Goal: Task Accomplishment & Management: Complete application form

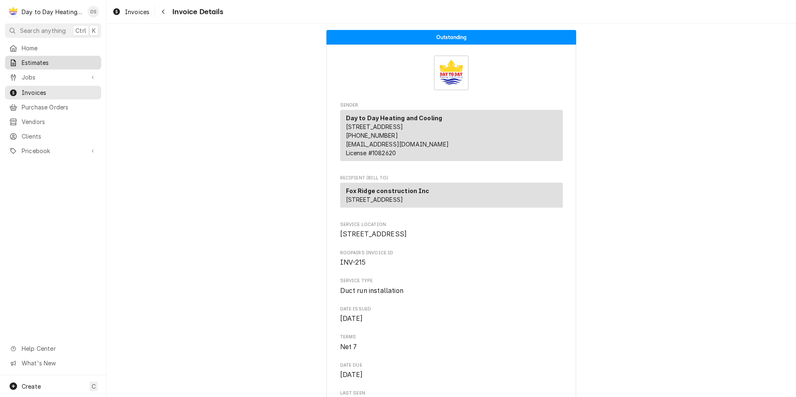
click at [40, 61] on span "Estimates" at bounding box center [59, 62] width 75 height 9
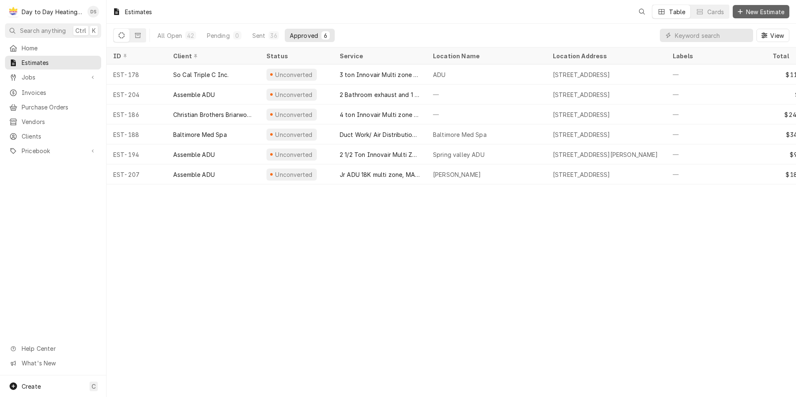
click at [758, 7] on span "New Estimate" at bounding box center [766, 11] width 42 height 9
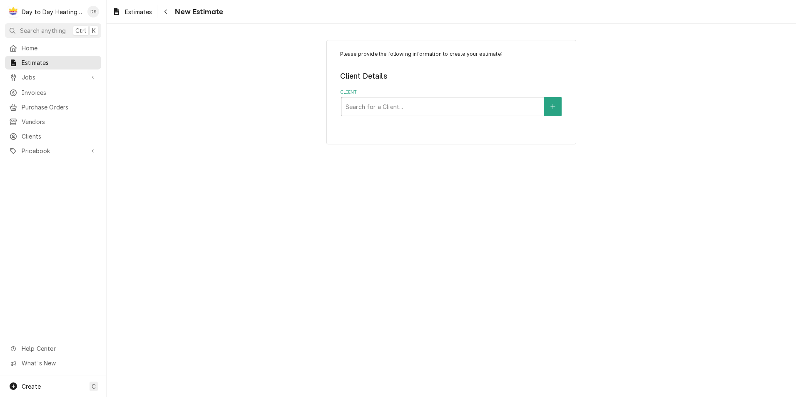
click at [387, 110] on div "Client" at bounding box center [443, 106] width 194 height 15
type input "urban"
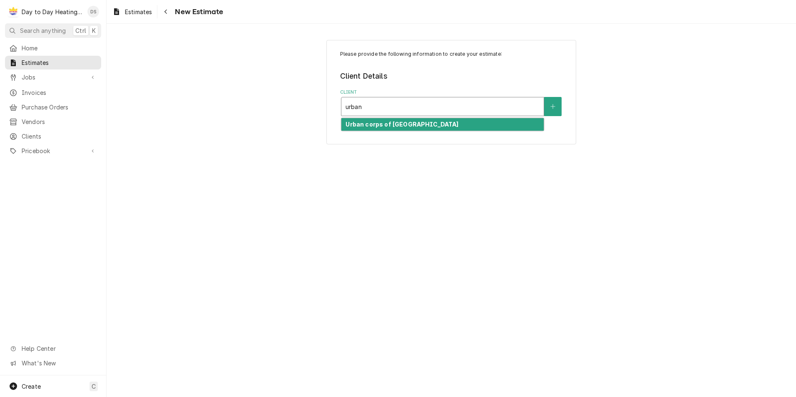
click at [393, 123] on strong "Urban corps of [GEOGRAPHIC_DATA]" at bounding box center [402, 124] width 113 height 7
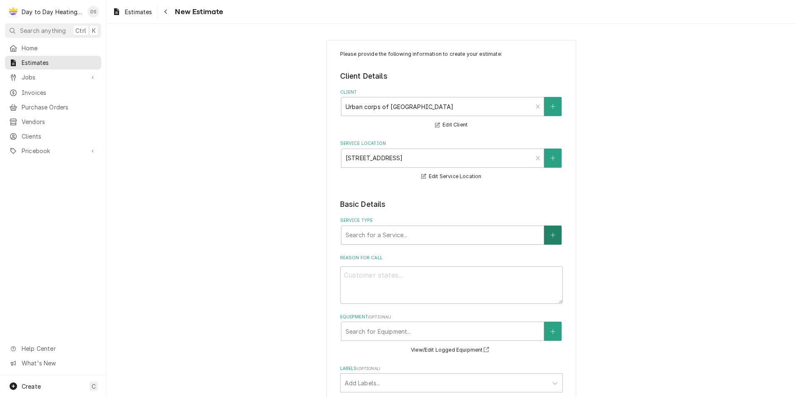
click at [552, 234] on icon "Create New Service" at bounding box center [553, 235] width 5 height 6
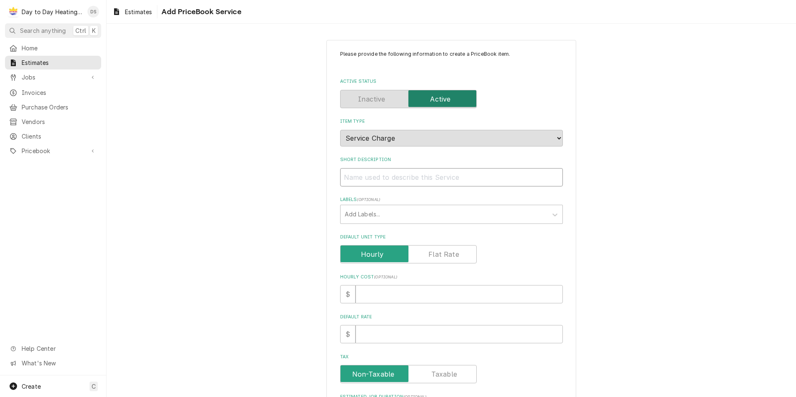
click at [393, 175] on input "Short Description" at bounding box center [451, 177] width 223 height 18
type textarea "x"
type input "2"
type textarea "x"
type input "2"
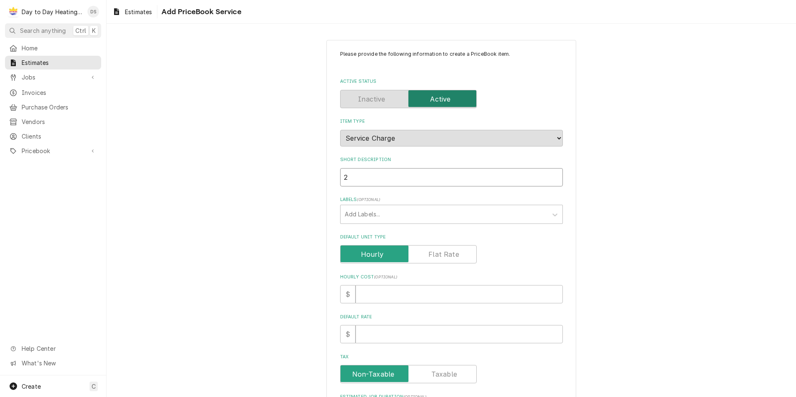
type textarea "x"
type input "2 T"
type textarea "x"
type input "2 To"
type textarea "x"
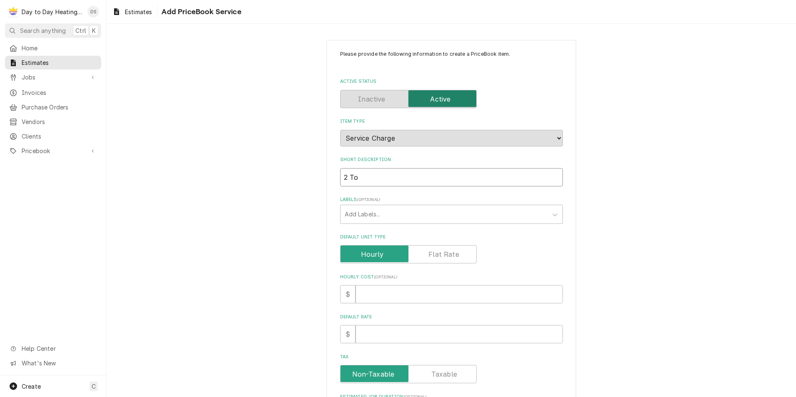
type input "2 Ton"
type textarea "x"
type input "2 Ton"
type textarea "x"
type input "2 Ton P"
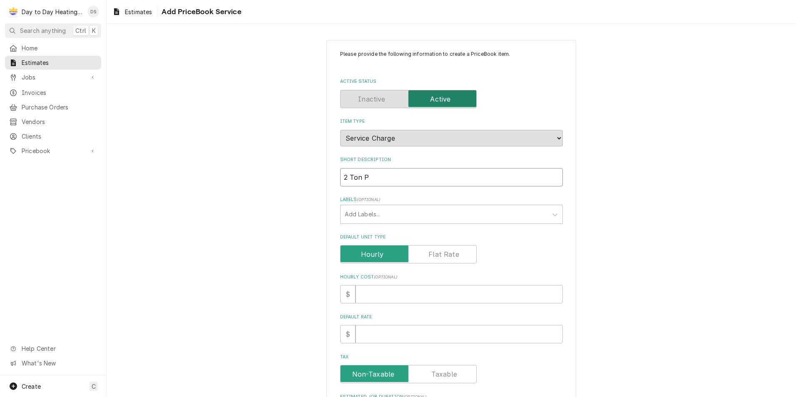
type textarea "x"
type input "2 Ton Pa"
type textarea "x"
type input "2 Ton Pac"
type textarea "x"
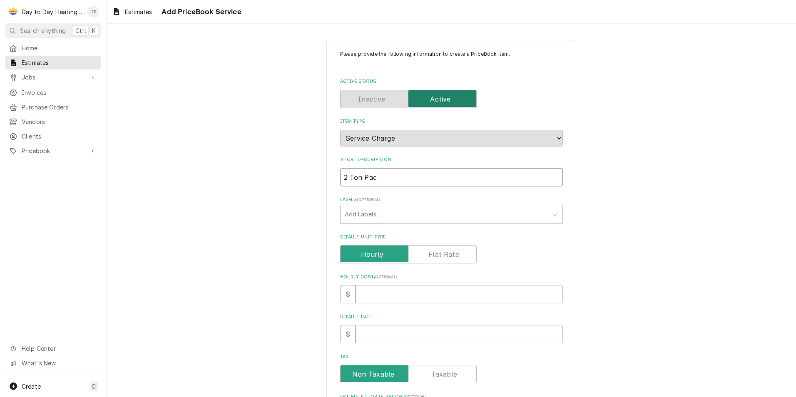
type input "2 Ton Pach"
type textarea "x"
type input "2 Ton Pacha"
type textarea "x"
type input "2 [PERSON_NAME]"
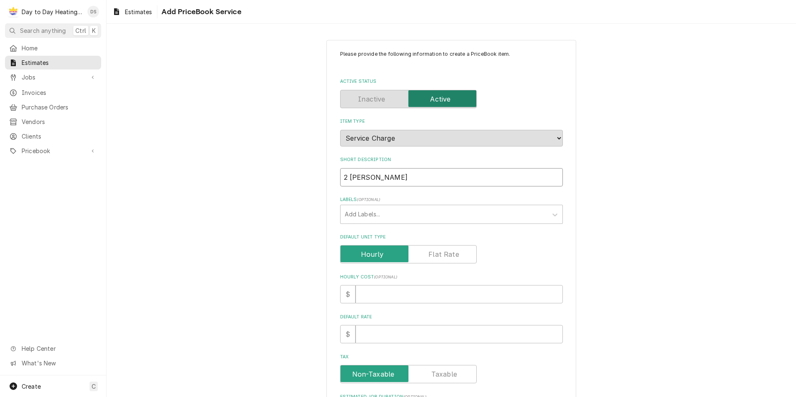
type textarea "x"
type input "2 [PERSON_NAME]"
type textarea "x"
type input "2 [PERSON_NAME]"
type textarea "x"
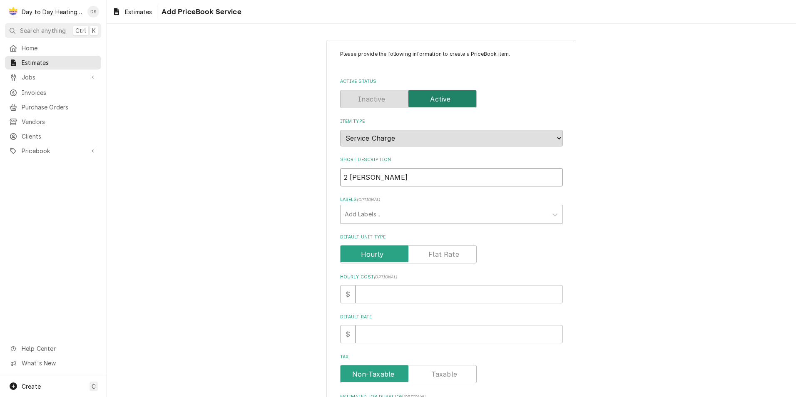
type input "2 [PERSON_NAME]"
type textarea "x"
type input "2 [PERSON_NAME]"
type textarea "x"
type input "2 Ton Pacha"
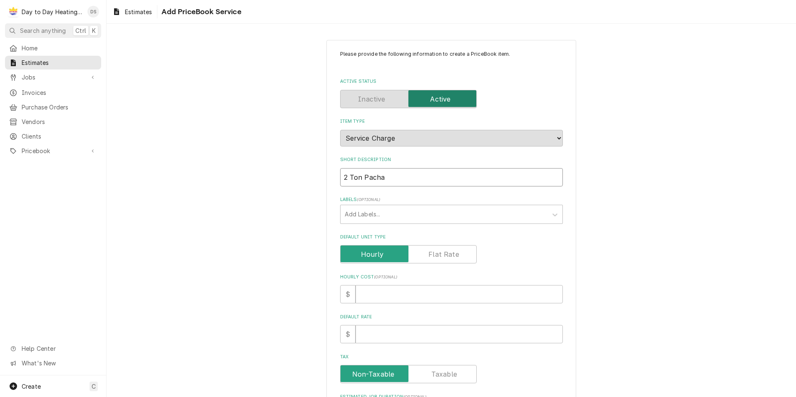
type textarea "x"
type input "2 Ton Pach"
type textarea "x"
type input "2 Ton Pac"
type textarea "x"
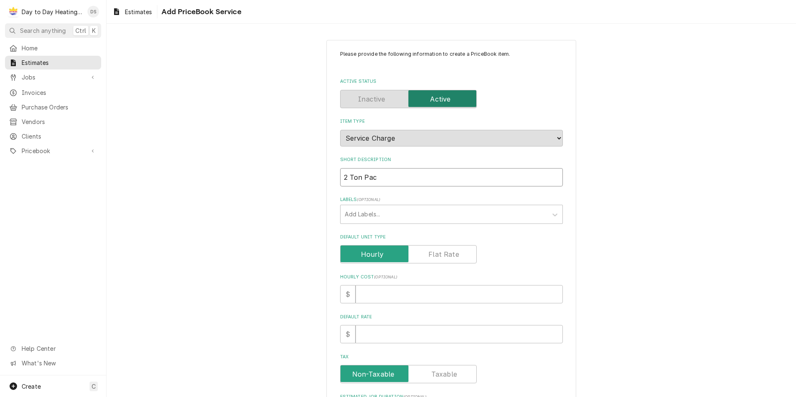
type input "2 Ton Pack"
type textarea "x"
type input "2 Ton Packa"
type textarea "x"
type input "2 Ton Packag"
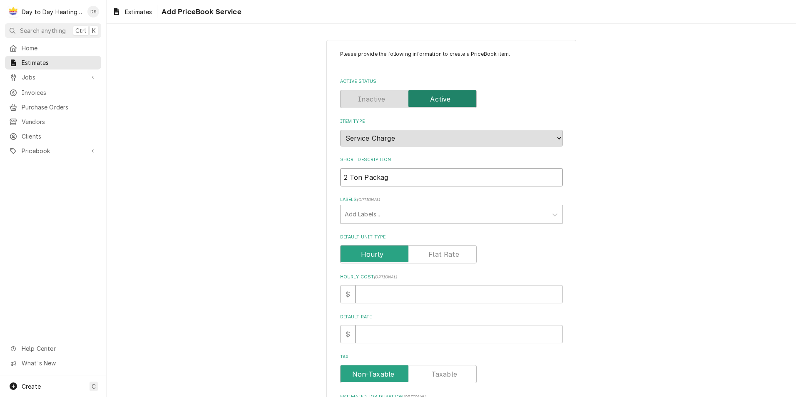
type textarea "x"
type input "2 Ton Package"
type textarea "x"
type input "2 Ton Package"
type textarea "x"
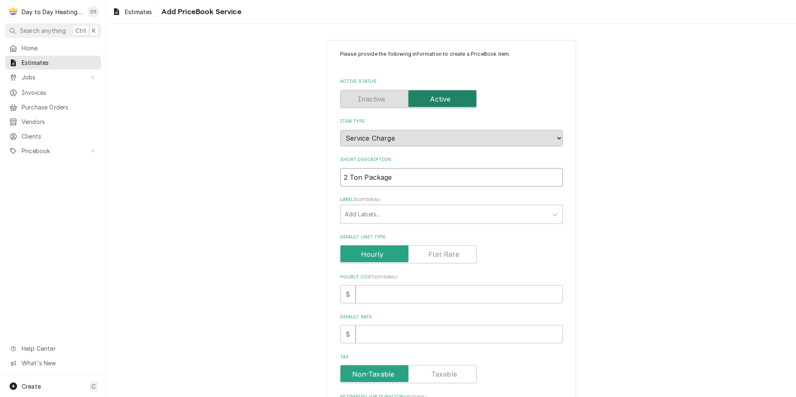
type input "2 Ton Package u"
type textarea "x"
type input "2 Ton Package un"
type textarea "x"
type input "2 Ton Package uni"
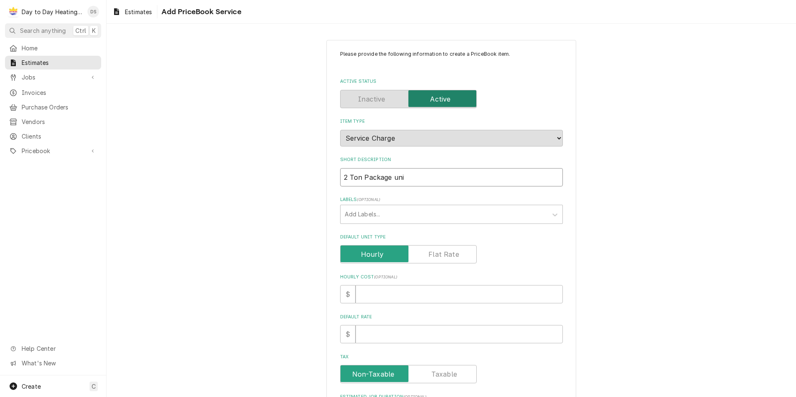
type textarea "x"
type input "2 Ton Package unit"
type textarea "x"
type input "2 Ton Package unit"
type textarea "x"
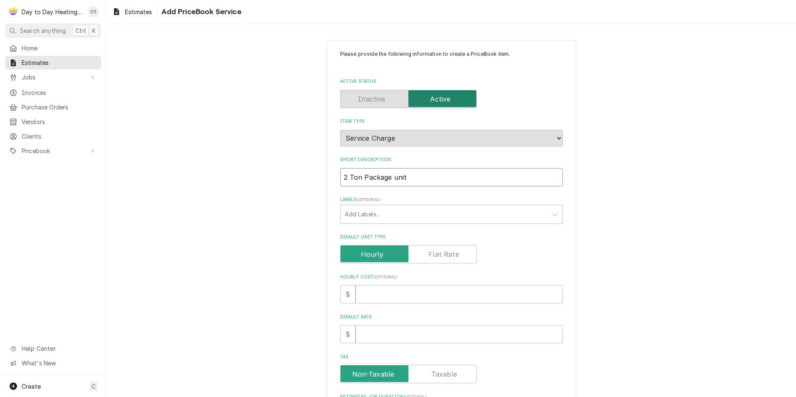
type input "2 Ton Package unit R"
type textarea "x"
type input "2 Ton Package unit"
type textarea "x"
type input "2 Ton Package unit c"
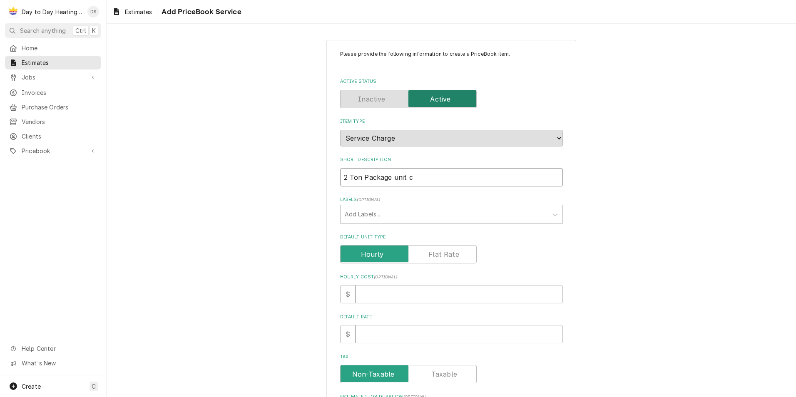
type textarea "x"
type input "2 Ton Package unit ch"
type textarea "x"
type input "2 Ton Package unit chn"
type textarea "x"
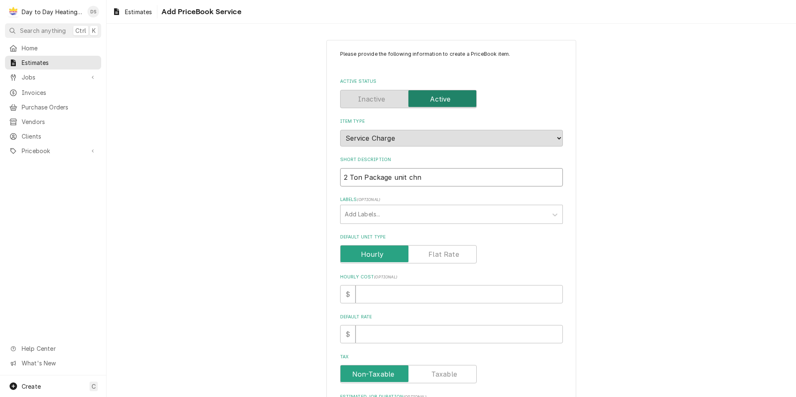
type input "2 Ton Package unit chna"
type textarea "x"
type input "2 Ton Package unit chnag"
type textarea "x"
type input "2 Ton Package unit chnage"
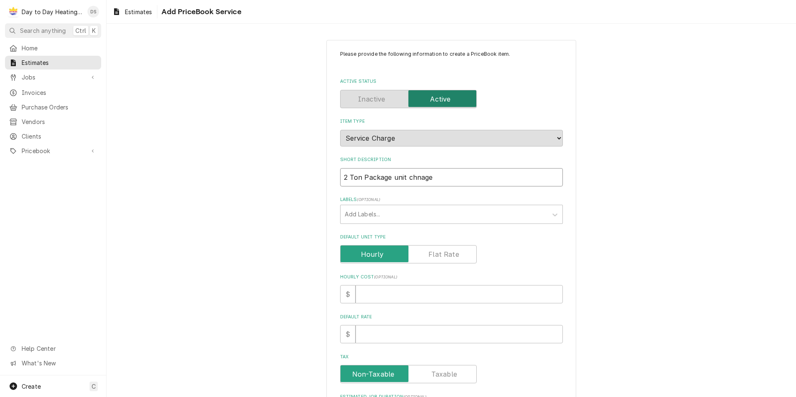
type textarea "x"
type input "2 Ton Package unit chnage"
type textarea "x"
type input "2 Ton Package unit chnage o"
type textarea "x"
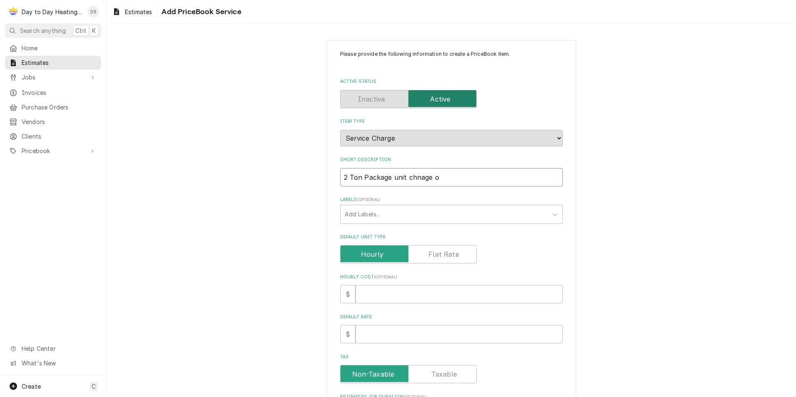
type input "2 Ton Package unit chnage ou"
type textarea "x"
type input "2 Ton Package unit chnage out"
type textarea "x"
type input "2 Ton Package unit chnage out"
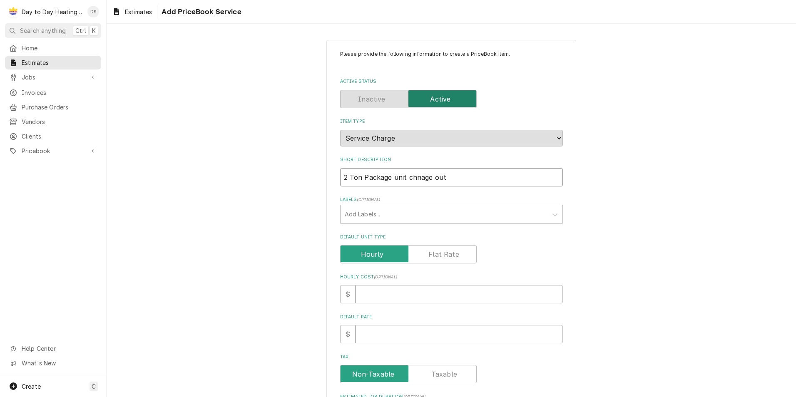
type textarea "x"
type input "2 Ton Package unit chnage out"
type textarea "x"
type input "2 Ton Package unit chnage ou"
type textarea "x"
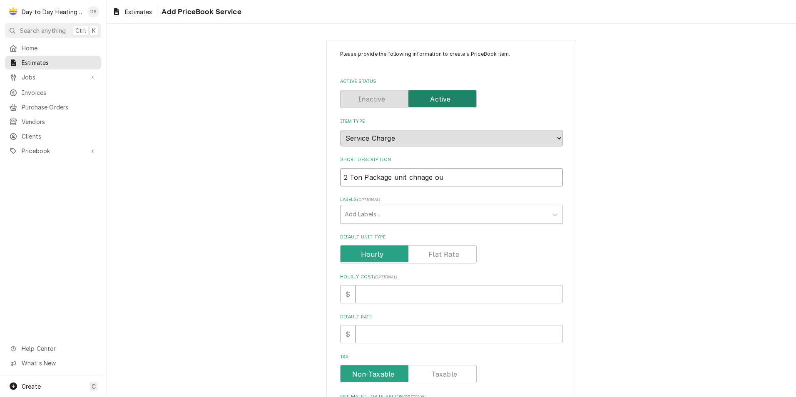
type input "2 Ton Package unit chnage o"
type textarea "x"
type input "2 Ton Package unit chnage"
type textarea "x"
type input "2 Ton Package unit chnage"
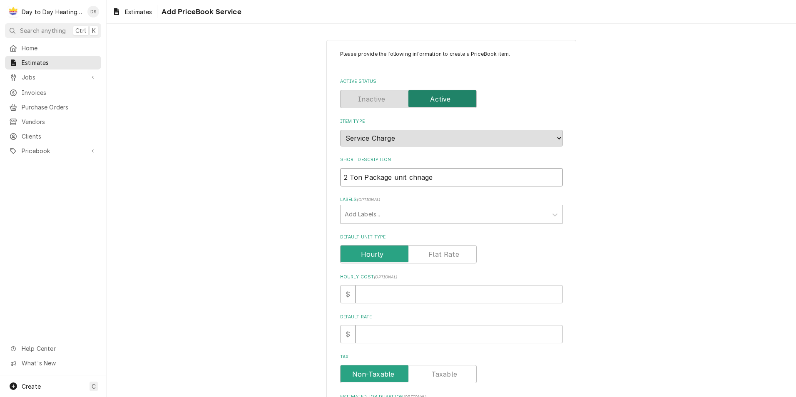
type textarea "x"
type input "2 Ton Package unit chnag"
type textarea "x"
type input "2 Ton Package unit chna"
type textarea "x"
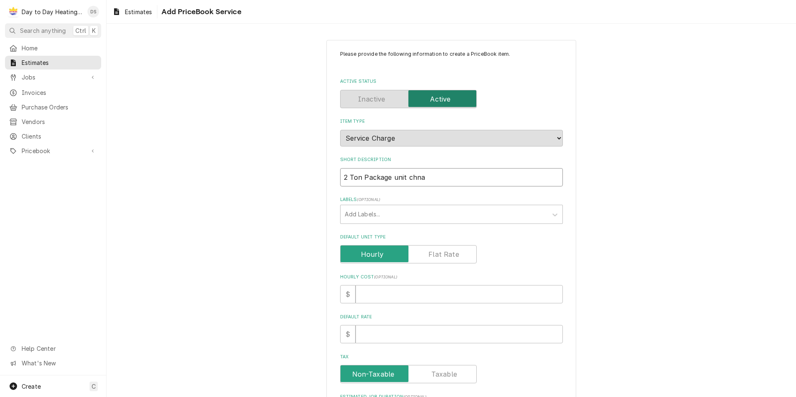
type input "2 Ton Package unit chn"
type textarea "x"
type input "2 Ton Package unit ch"
type textarea "x"
type input "2 Ton Package unit cha"
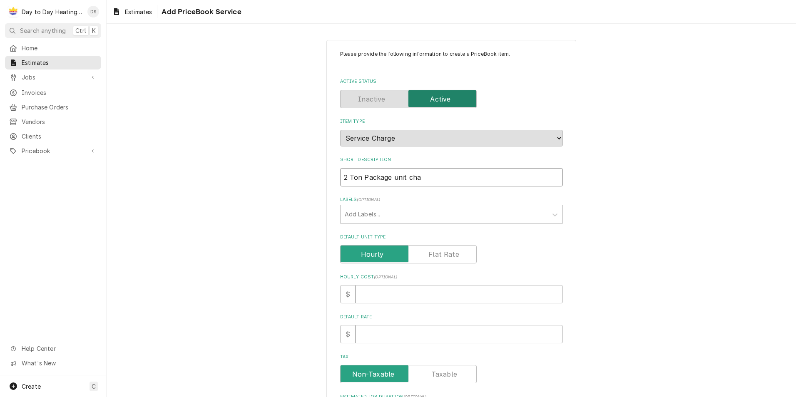
type textarea "x"
type input "2 Ton Package unit chan"
type textarea "x"
type input "2 Ton Package unit [PERSON_NAME]"
type textarea "x"
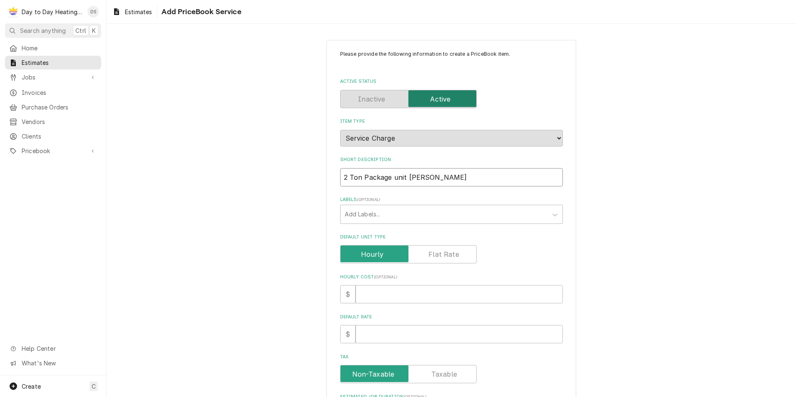
type input "2 Ton Package unit change"
type textarea "x"
type input "2 Ton Package unit change"
type textarea "x"
type input "2 Ton Package unit change o"
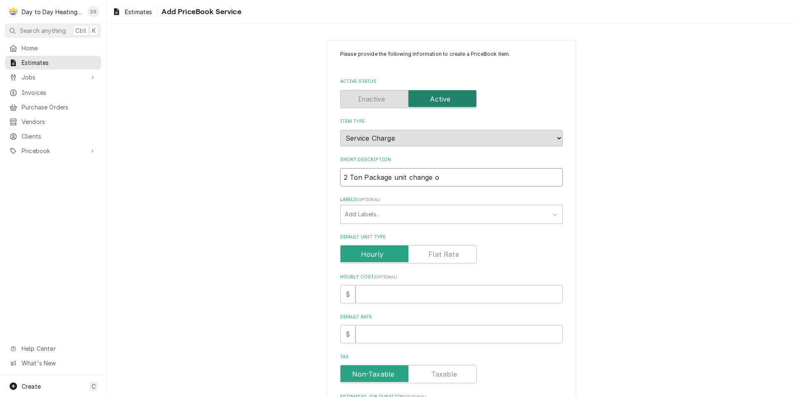
type textarea "x"
type input "2 Ton Package unit change ou"
type textarea "x"
type input "2 Ton Package unit change out"
type textarea "x"
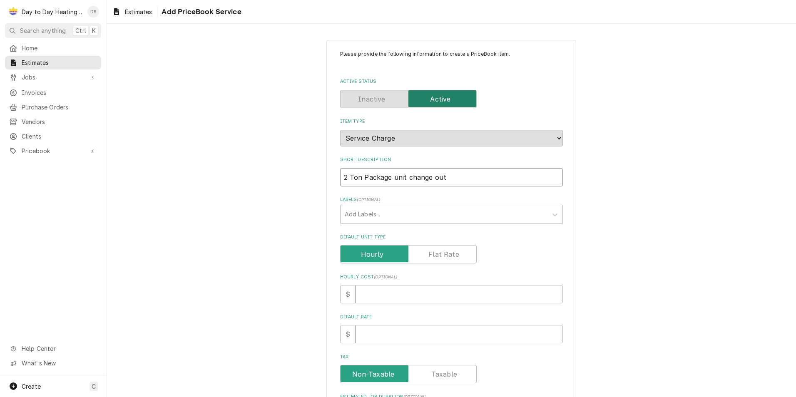
type input "2 Ton Package unit change out"
type textarea "x"
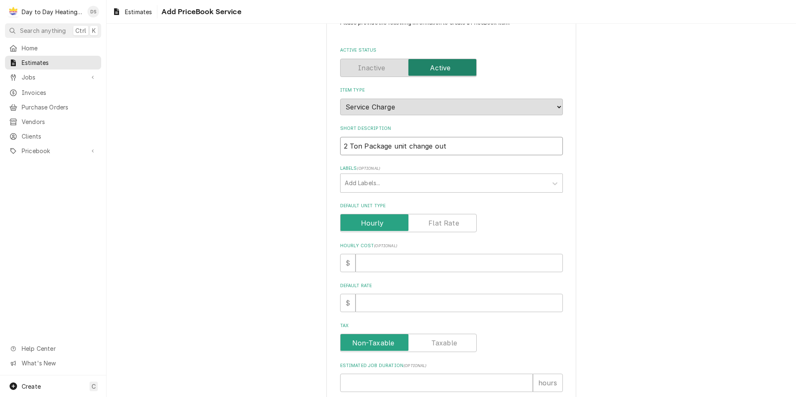
scroll to position [83, 0]
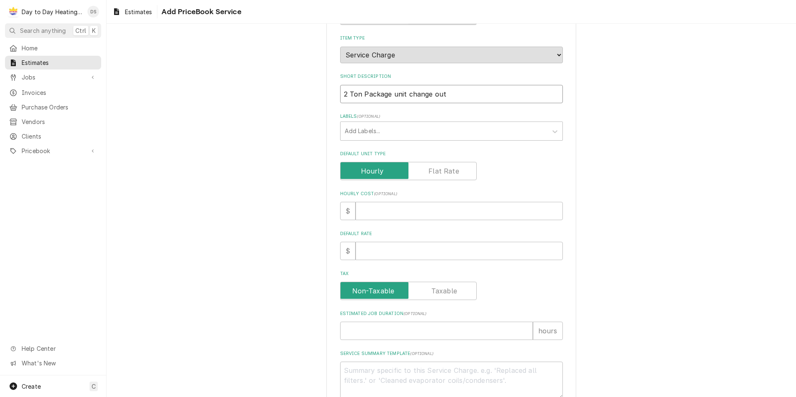
type input "2 Ton Package unit change out"
click at [442, 171] on label "Default Unit Type" at bounding box center [408, 171] width 137 height 18
click at [442, 171] on input "Default Unit Type" at bounding box center [408, 171] width 129 height 18
checkbox input "true"
click at [400, 252] on input "Default Unit Price" at bounding box center [459, 251] width 207 height 18
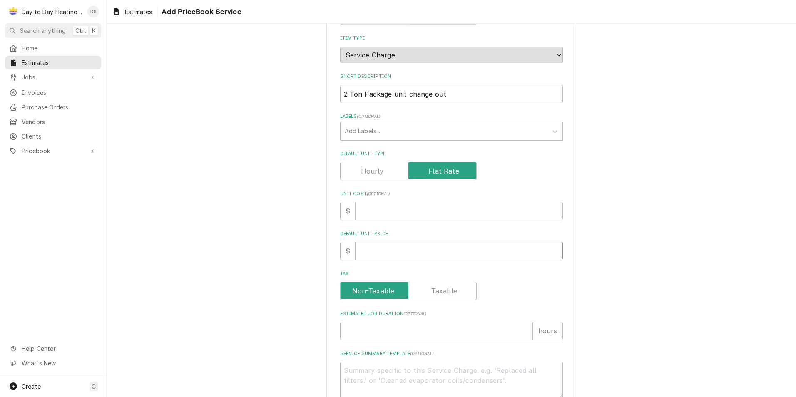
type textarea "x"
type input "1"
type textarea "x"
type input "11"
type textarea "x"
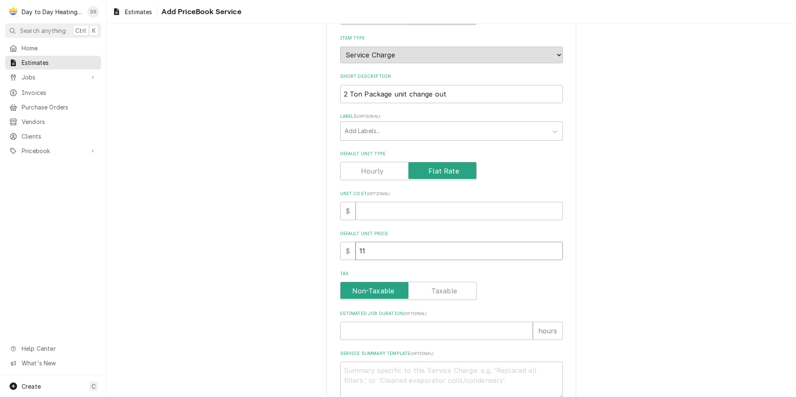
type input "116"
type textarea "x"
type input "1161"
type textarea "x"
type input "11615"
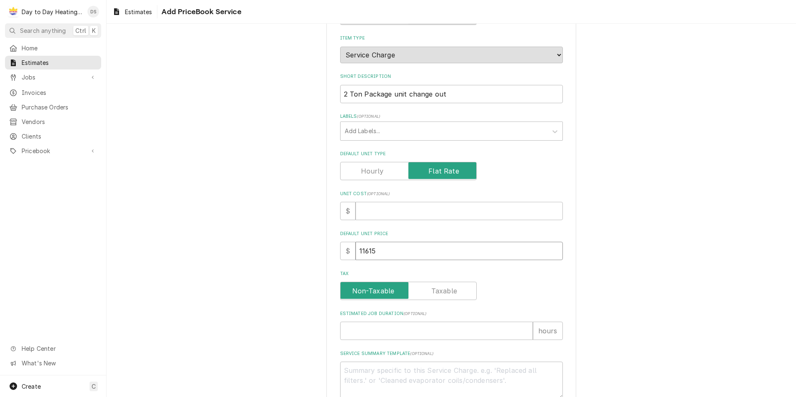
type textarea "x"
type input "11615"
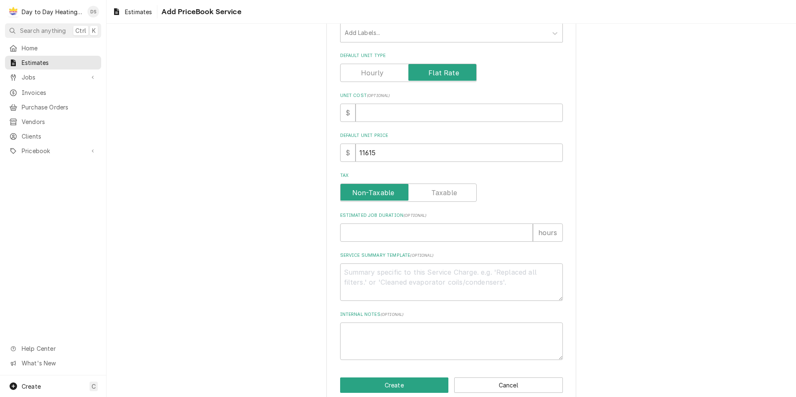
scroll to position [195, 0]
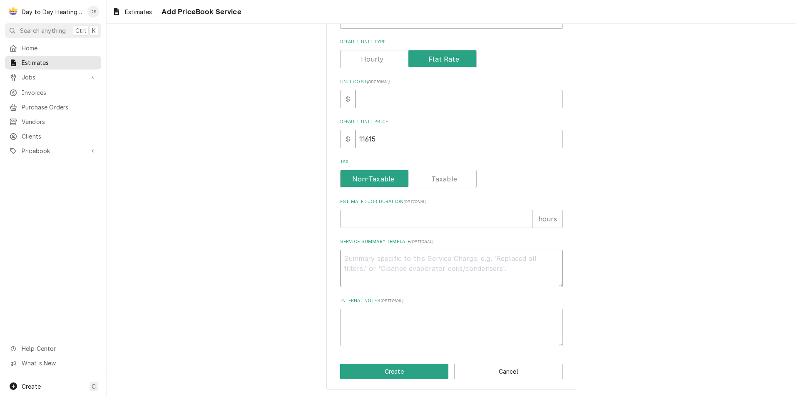
click at [374, 265] on textarea "Service Summary Template ( optional )" at bounding box center [451, 268] width 223 height 37
type textarea "x"
type textarea "E"
type textarea "x"
type textarea "Eq"
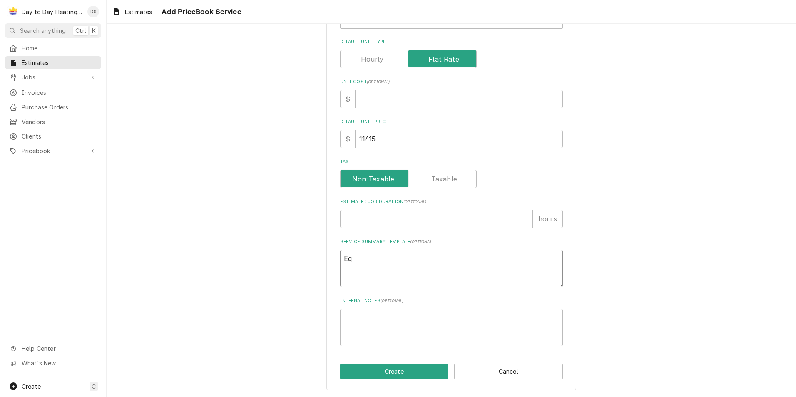
type textarea "x"
type textarea "Equ"
type textarea "x"
type textarea "Equi"
type textarea "x"
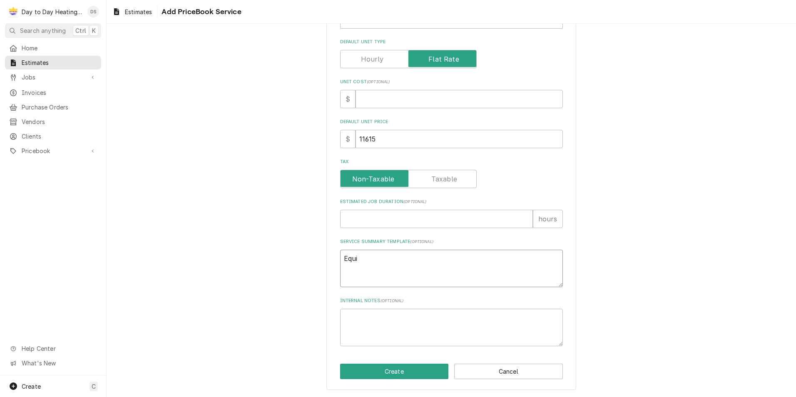
type textarea "Equip"
type textarea "x"
type textarea "Equipm"
type textarea "x"
type textarea "Equipme"
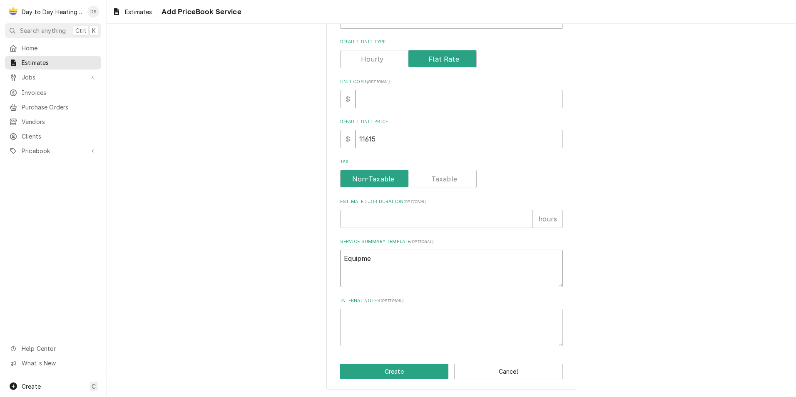
type textarea "x"
type textarea "Equipmen"
type textarea "x"
type textarea "Equipment"
type textarea "x"
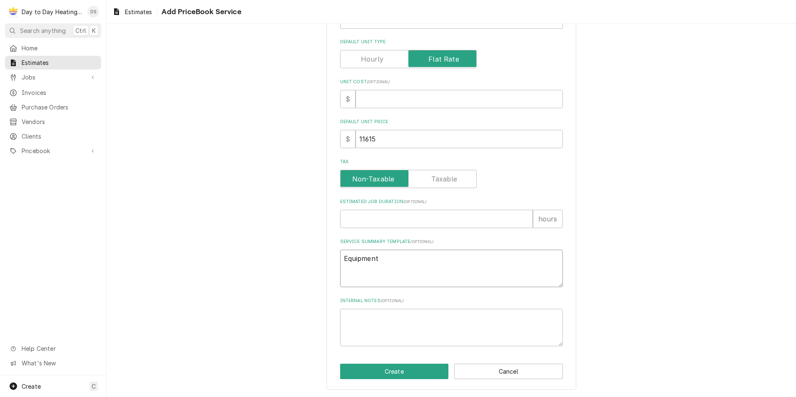
type textarea "Equipment"
type textarea "x"
type textarea "Equipment"
type textarea "x"
type textarea "Equipment:"
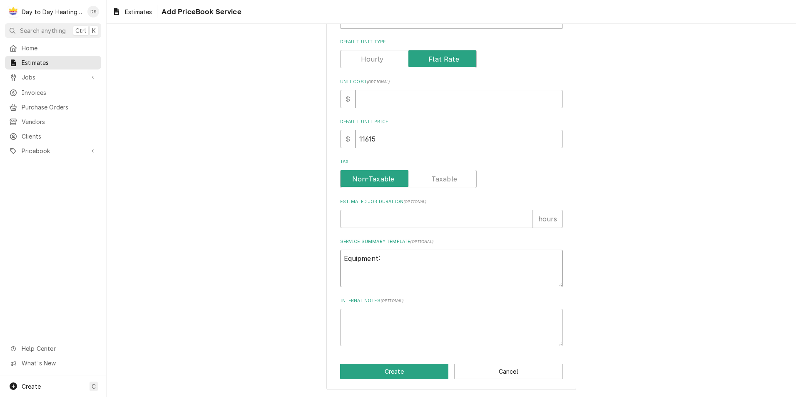
type textarea "x"
type textarea "Equipment:"
type textarea "x"
type textarea "Equipment:"
type textarea "x"
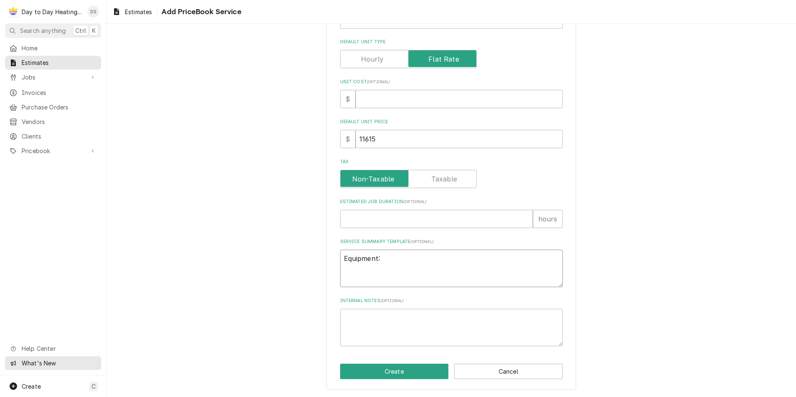
type textarea "Equipment:"
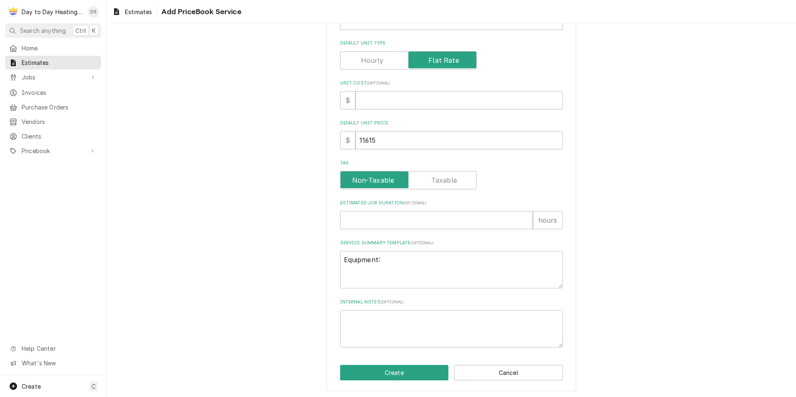
drag, startPoint x: 352, startPoint y: 278, endPoint x: 344, endPoint y: 286, distance: 11.2
click at [334, 291] on div "Please provide the following information to create a PriceBook item. Active Sta…" at bounding box center [452, 119] width 250 height 546
click at [352, 270] on textarea "Equipment:" at bounding box center [451, 269] width 223 height 37
type textarea "x"
type textarea "Equipment:"
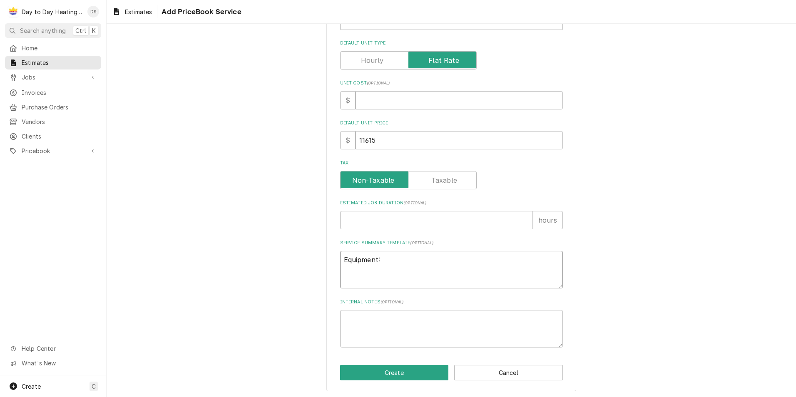
paste textarea "PGD4 2 Ton Cooling - 40,000 BTU Heating - 80% AFUE - Packaged Gas"
type textarea "x"
type textarea "Equipment: PGD4 2 Ton Cooling - 40,000 BTU Heating - 80% AFUE - Packaged Gas"
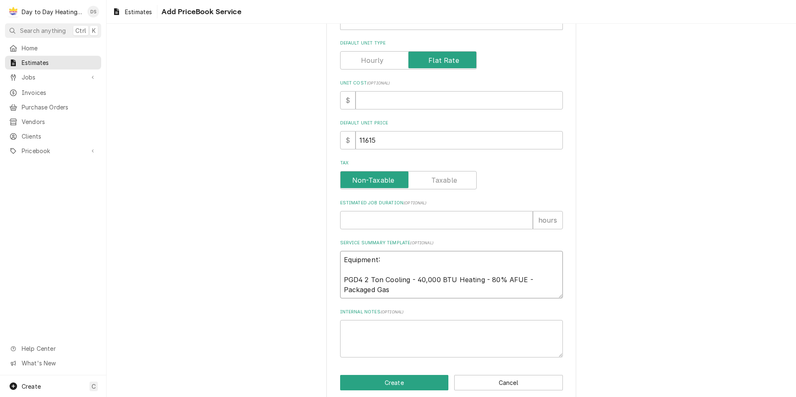
scroll to position [205, 0]
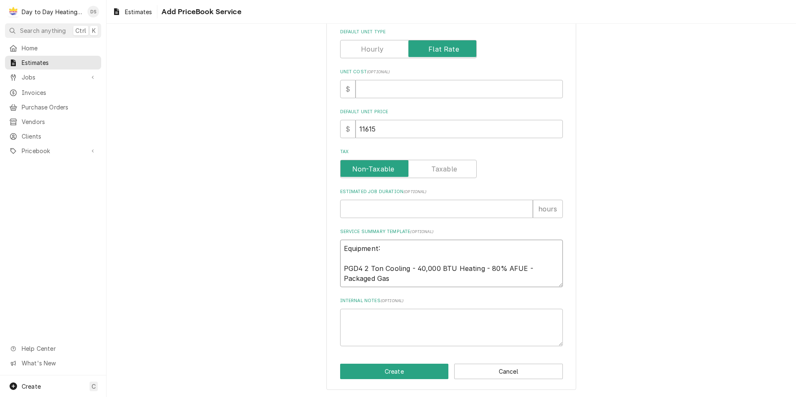
type textarea "x"
type textarea "Equipment: PGD4 2 Ton Cooling - 40,000 BTU Heating - 80% AFUE - Packaged Gas"
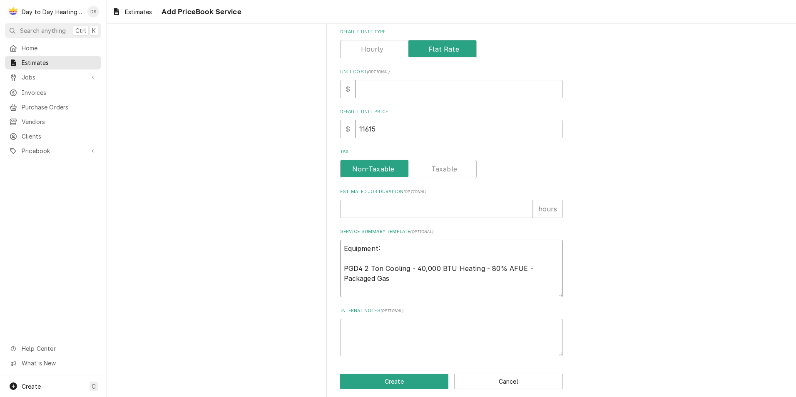
type textarea "x"
type textarea "Equipment: PGD4 2 Ton Cooling - 40,000 BTU Heating - 80% AFUE - Packaged Gas"
type textarea "x"
type textarea "Equipment: PGD4 2 Ton Cooling - 40,000 BTU Heating - 80% AFUE - Packaged Gas S"
type textarea "x"
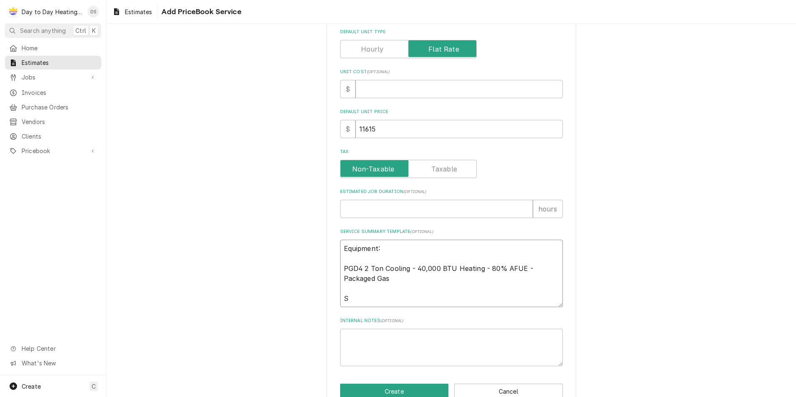
type textarea "Equipment: PGD4 2 Ton Cooling - 40,000 BTU Heating - 80% AFUE - Packaged Gas Sc"
type textarea "x"
type textarea "Equipment: PGD4 2 Ton Cooling - 40,000 BTU Heating - 80% AFUE - Packaged Gas Sco"
type textarea "x"
type textarea "Equipment: PGD4 2 Ton Cooling - 40,000 BTU Heating - 80% AFUE - Packaged Gas Sc…"
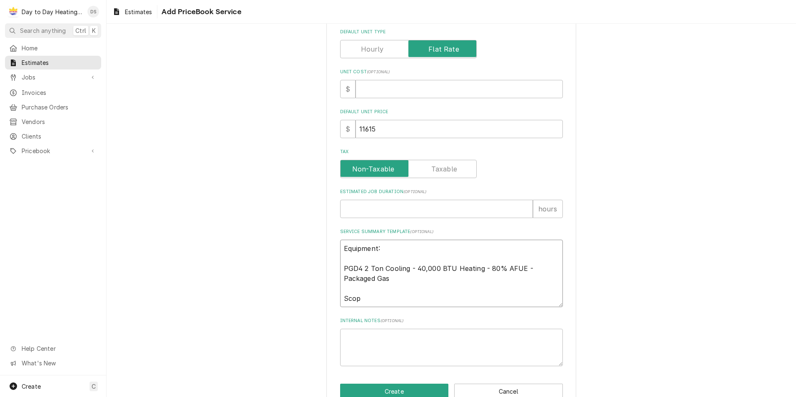
type textarea "x"
type textarea "Equipment: PGD4 2 Ton Cooling - 40,000 BTU Heating - 80% AFUE - Packaged Gas Sc…"
type textarea "x"
type textarea "Equipment: PGD4 2 Ton Cooling - 40,000 BTU Heating - 80% AFUE - Packaged Gas Sc…"
type textarea "x"
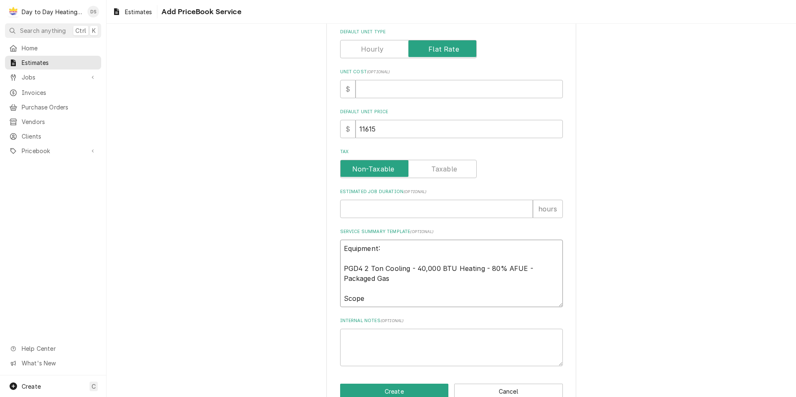
type textarea "Equipment: PGD4 2 Ton Cooling - 40,000 BTU Heating - 80% AFUE - Packaged Gas Sc…"
type textarea "x"
type textarea "Equipment: PGD4 2 Ton Cooling - 40,000 BTU Heating - 80% AFUE - Packaged Gas Sc…"
type textarea "x"
type textarea "Equipment: PGD4 2 Ton Cooling - 40,000 BTU Heating - 80% AFUE - Packaged Gas Sc…"
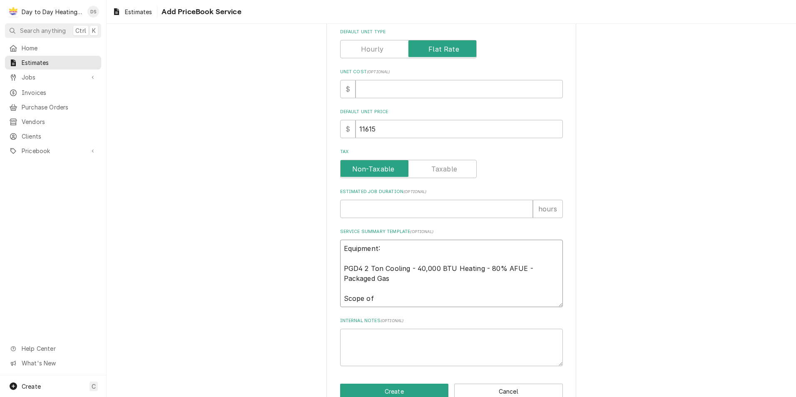
type textarea "x"
type textarea "Equipment: PGD4 2 Ton Cooling - 40,000 BTU Heating - 80% AFUE - Packaged Gas Sc…"
type textarea "x"
type textarea "Equipment: PGD4 2 Ton Cooling - 40,000 BTU Heating - 80% AFUE - Packaged Gas Sc…"
type textarea "x"
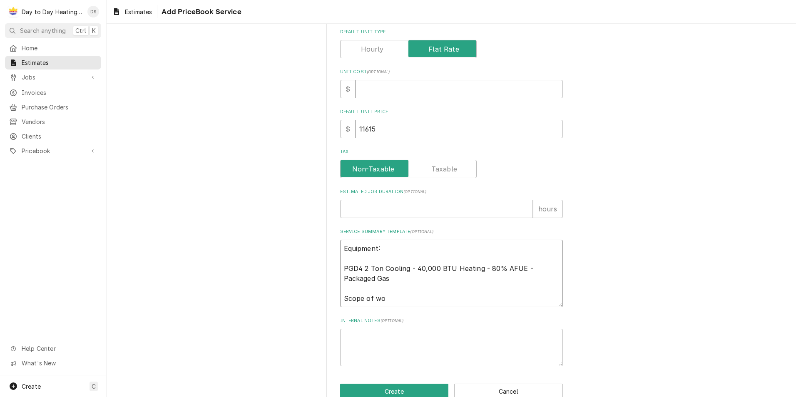
type textarea "Equipment: PGD4 2 Ton Cooling - 40,000 BTU Heating - 80% AFUE - Packaged Gas Sc…"
type textarea "x"
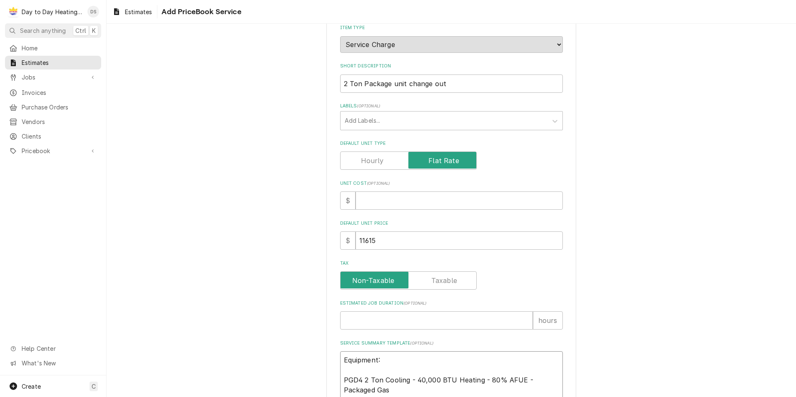
scroll to position [0, 0]
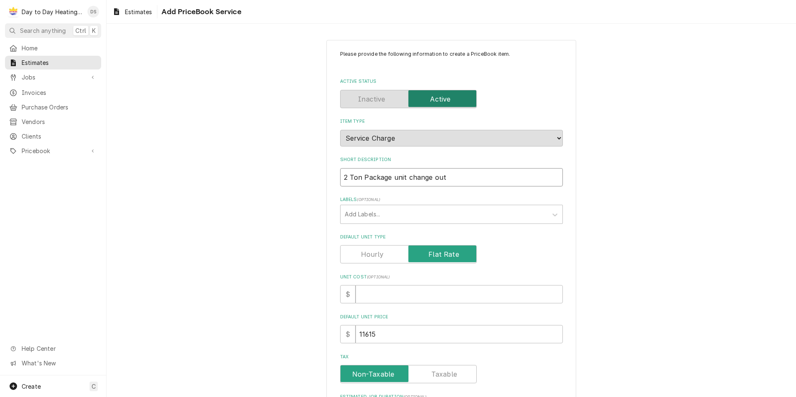
drag, startPoint x: 445, startPoint y: 179, endPoint x: 330, endPoint y: 179, distance: 115.0
click at [318, 181] on div "Please provide the following information to create a PriceBook item. Active Sta…" at bounding box center [452, 377] width 690 height 690
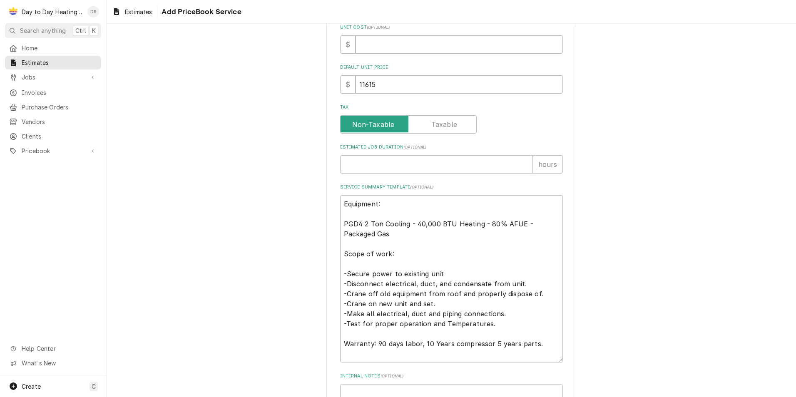
scroll to position [325, 0]
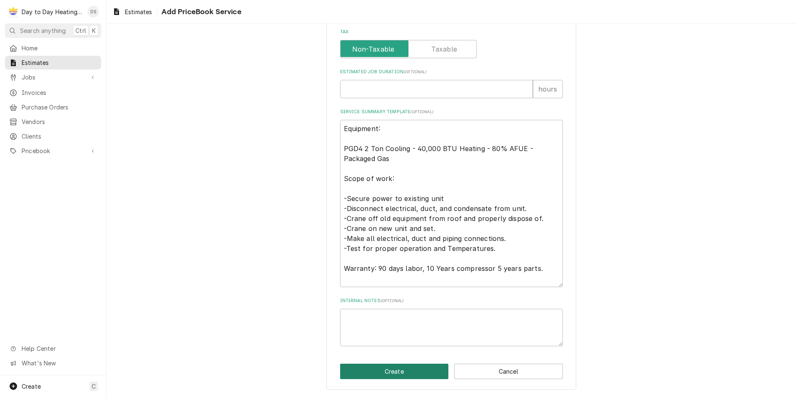
click at [392, 369] on button "Create" at bounding box center [394, 371] width 109 height 15
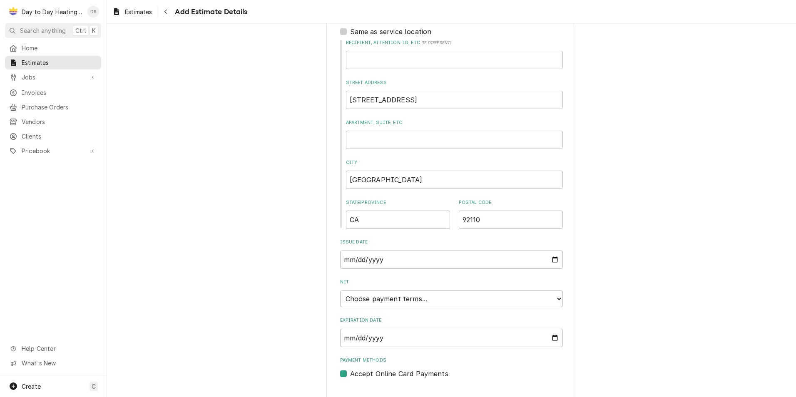
scroll to position [419, 0]
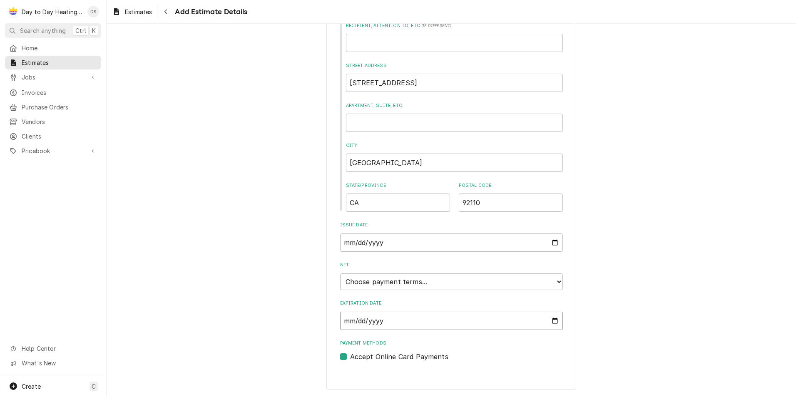
click at [551, 321] on input "Expiration Date" at bounding box center [451, 321] width 223 height 18
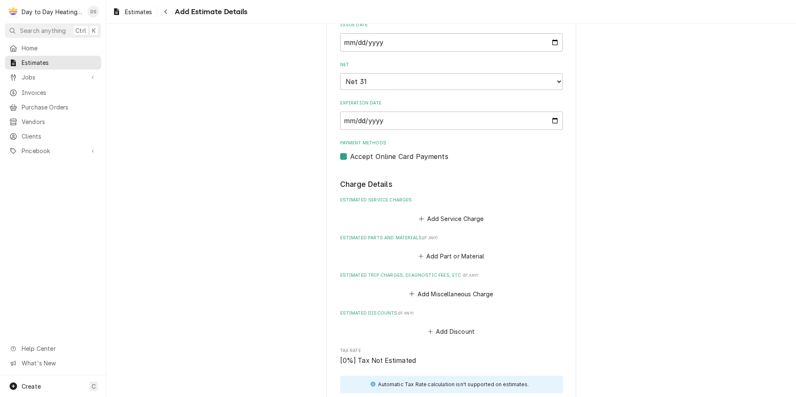
scroll to position [631, 0]
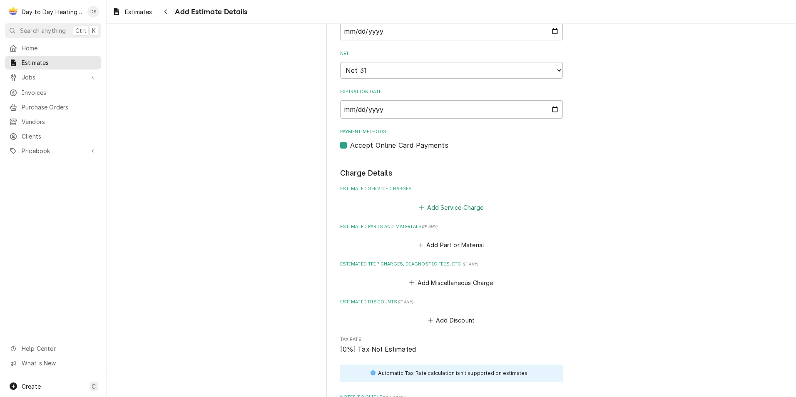
click at [432, 207] on button "Add Service Charge" at bounding box center [451, 208] width 67 height 12
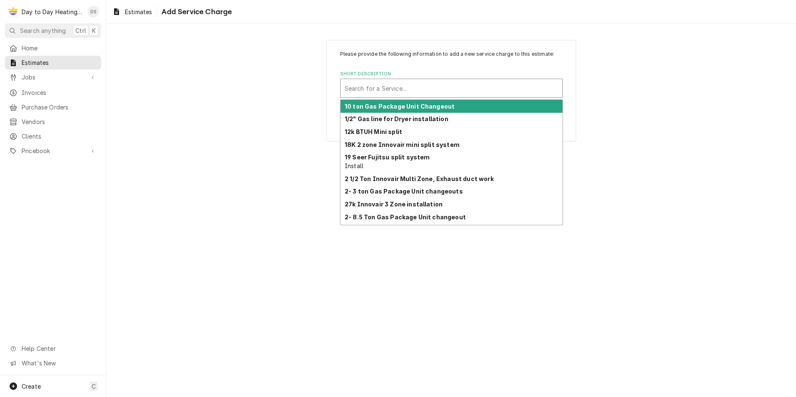
click at [401, 83] on div "Short Description" at bounding box center [452, 88] width 214 height 15
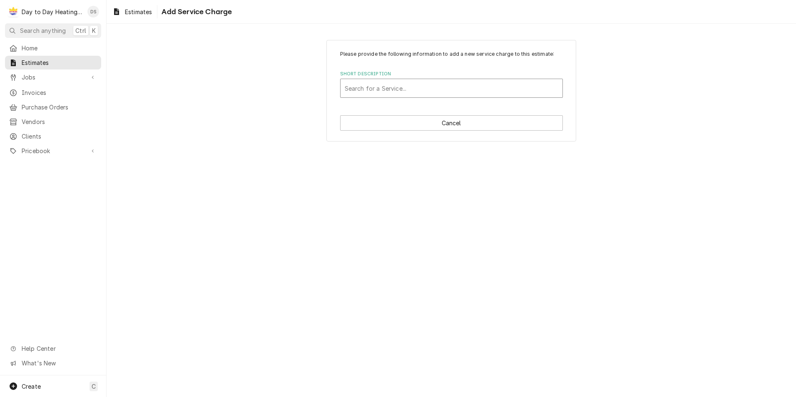
drag, startPoint x: 392, startPoint y: 88, endPoint x: 344, endPoint y: 208, distance: 128.8
click at [344, 209] on div "Please provide the following information to add a new service charge to this es…" at bounding box center [452, 211] width 690 height 374
click at [372, 90] on div "Short Description" at bounding box center [452, 88] width 214 height 15
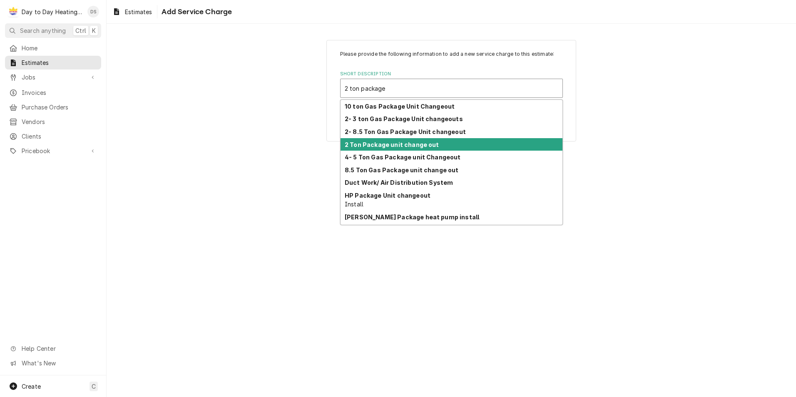
click at [397, 146] on strong "2 Ton Package unit change out" at bounding box center [392, 144] width 95 height 7
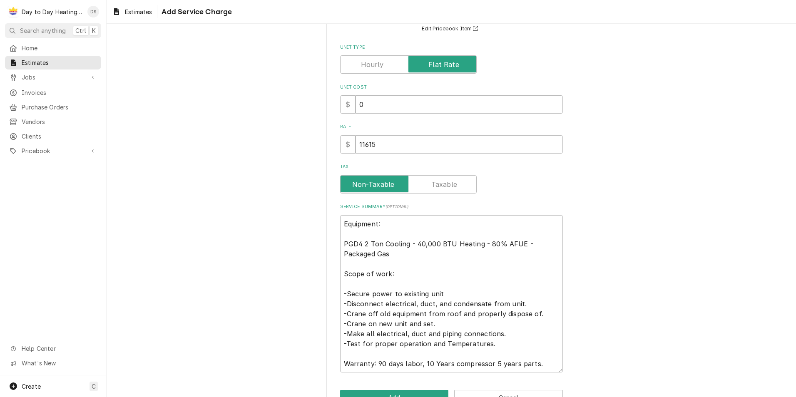
scroll to position [105, 0]
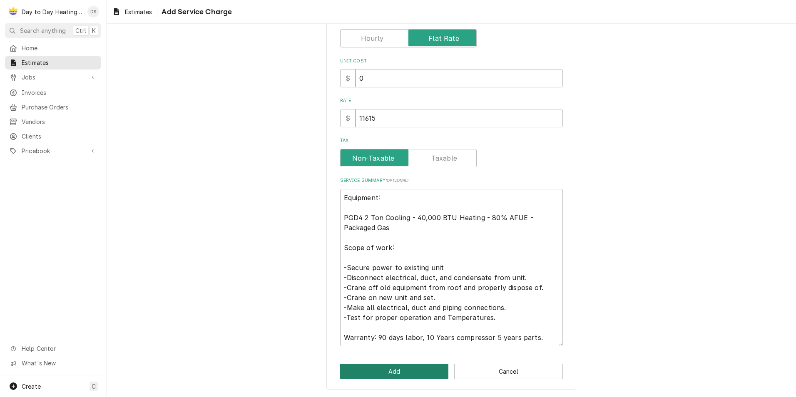
click at [412, 369] on button "Add" at bounding box center [394, 371] width 109 height 15
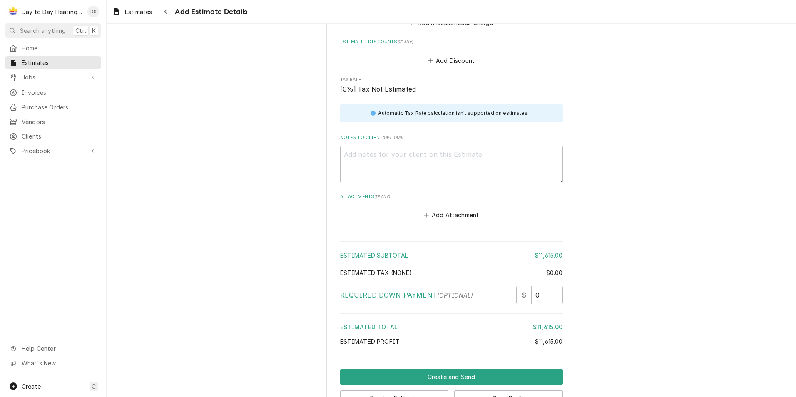
scroll to position [1195, 0]
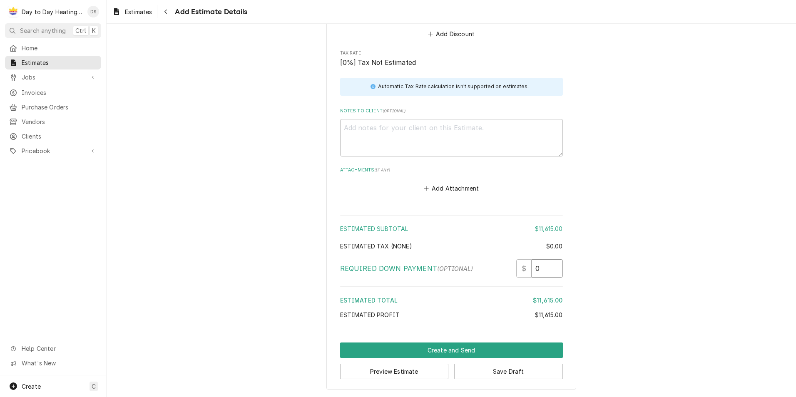
click at [543, 270] on input "0" at bounding box center [547, 268] width 31 height 18
click at [497, 302] on div "Estimated Total" at bounding box center [436, 300] width 193 height 9
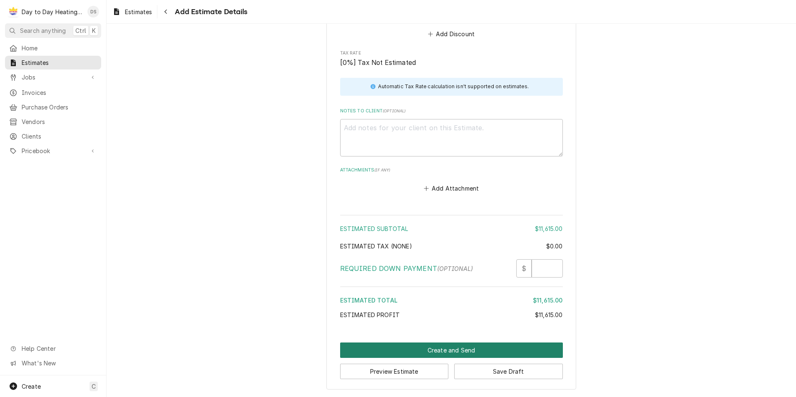
click at [495, 352] on button "Create and Send" at bounding box center [451, 350] width 223 height 15
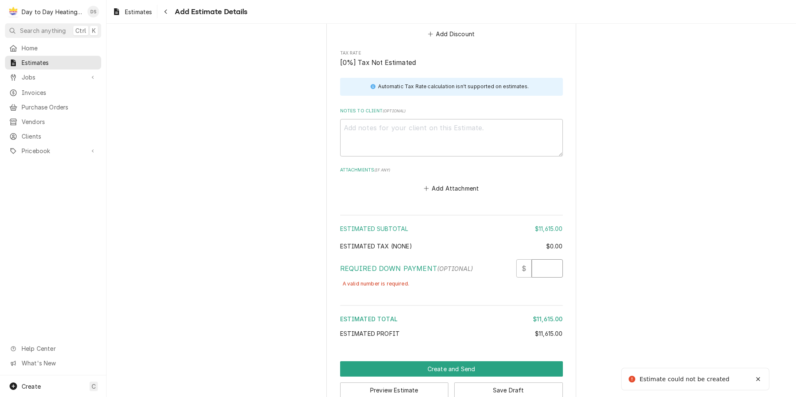
click at [532, 266] on input "Required Down Payment" at bounding box center [547, 268] width 31 height 18
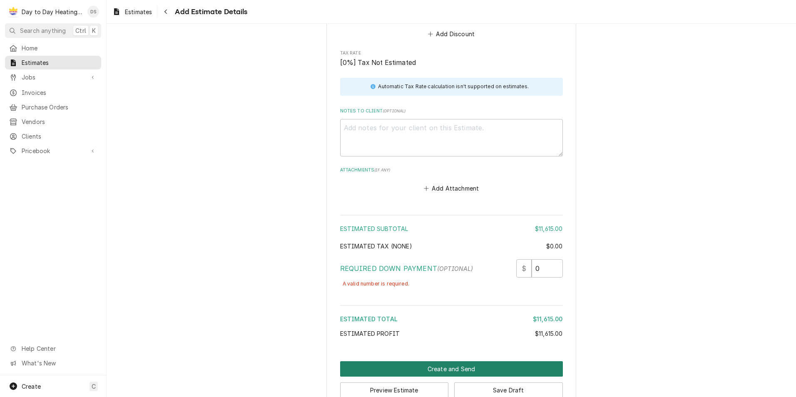
click at [459, 368] on button "Create and Send" at bounding box center [451, 369] width 223 height 15
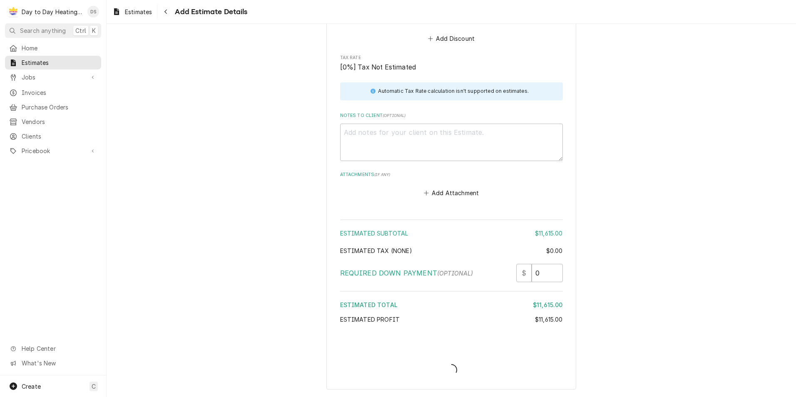
scroll to position [1190, 0]
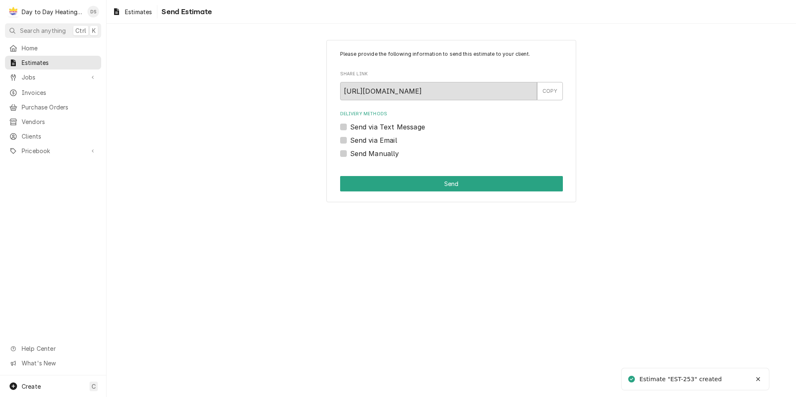
click at [379, 126] on label "Send via Text Message" at bounding box center [387, 127] width 75 height 10
click at [379, 126] on input "Send via Text Message" at bounding box center [461, 131] width 223 height 18
checkbox input "true"
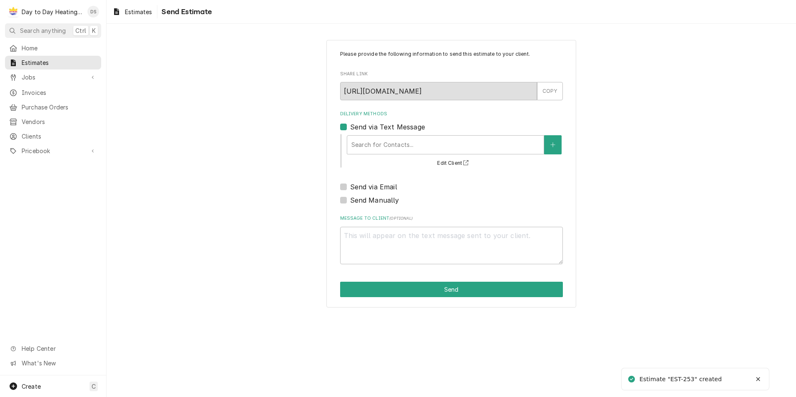
click at [363, 187] on label "Send via Email" at bounding box center [373, 187] width 47 height 10
click at [363, 187] on input "Send via Email" at bounding box center [461, 191] width 223 height 18
checkbox input "true"
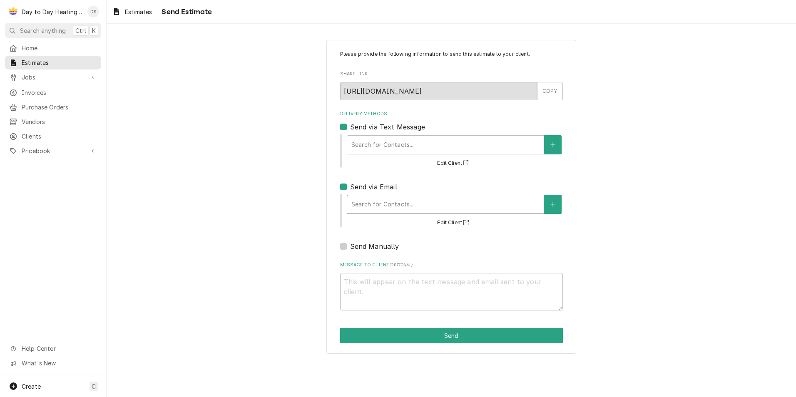
click at [373, 203] on div "Delivery Methods" at bounding box center [446, 204] width 188 height 15
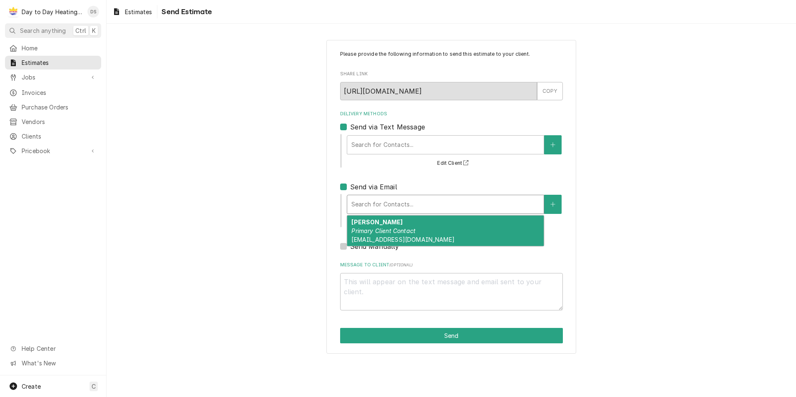
click at [379, 233] on em "Primary Client Contact" at bounding box center [384, 230] width 64 height 7
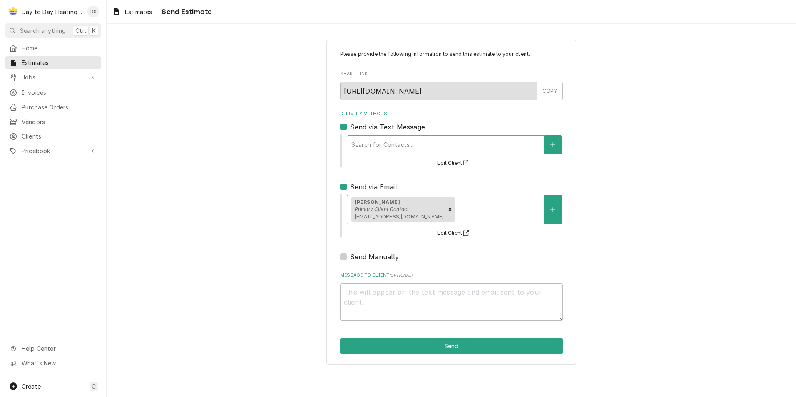
click at [382, 145] on div "Delivery Methods" at bounding box center [446, 144] width 188 height 15
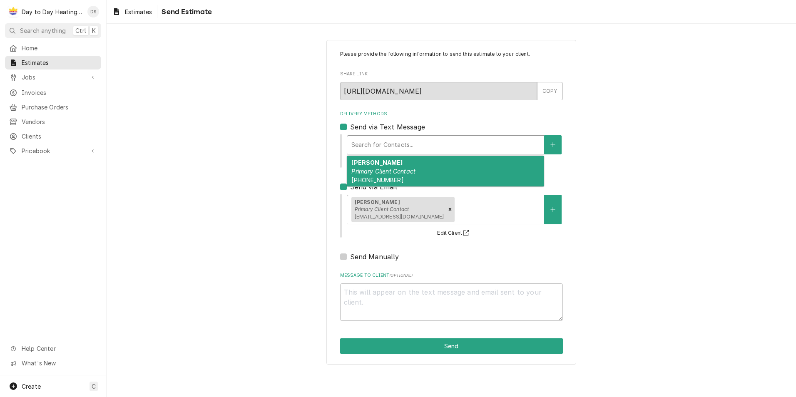
click at [379, 177] on span "(619) 922-7346" at bounding box center [378, 180] width 52 height 7
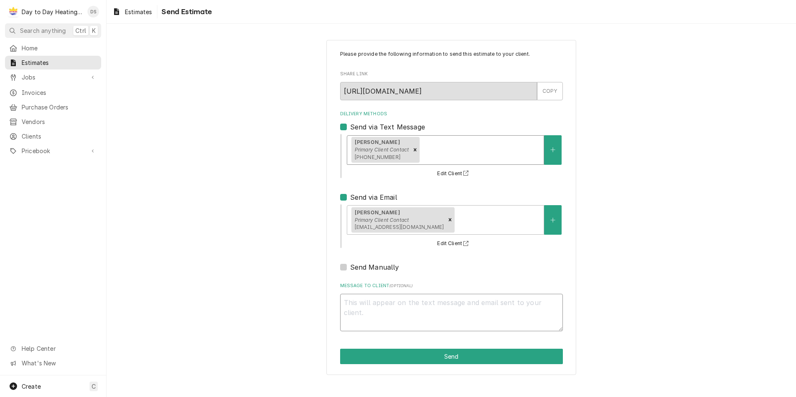
click at [403, 309] on textarea "Message to Client ( optional )" at bounding box center [451, 312] width 223 height 37
type textarea "x"
type textarea "G"
type textarea "x"
type textarea "Go"
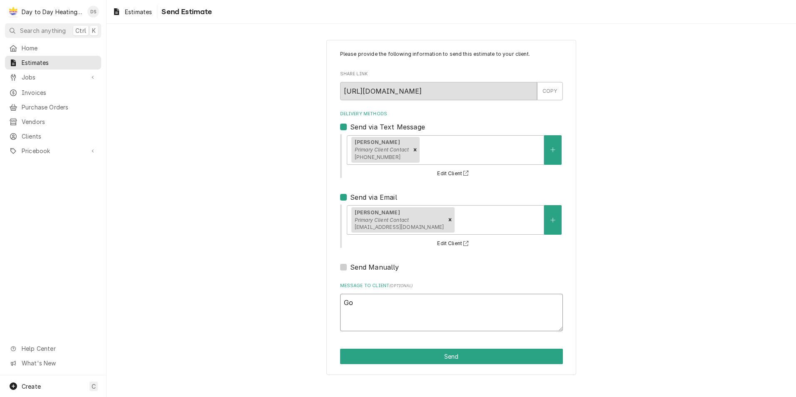
type textarea "x"
type textarea "Goo"
type textarea "x"
type textarea "Good"
type textarea "x"
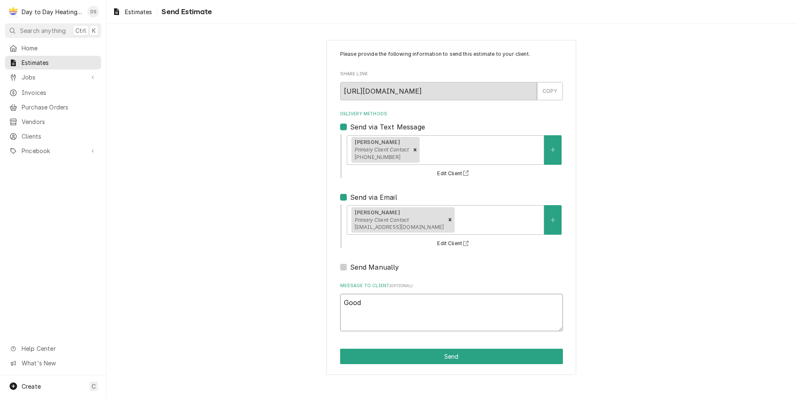
type textarea "Good"
type textarea "x"
type textarea "Good m"
type textarea "x"
type textarea "Good mo"
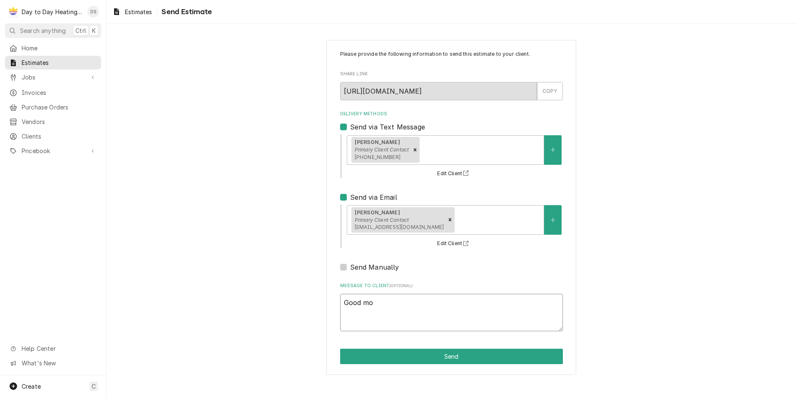
type textarea "x"
type textarea "Good mor"
type textarea "x"
type textarea "Good morm"
type textarea "x"
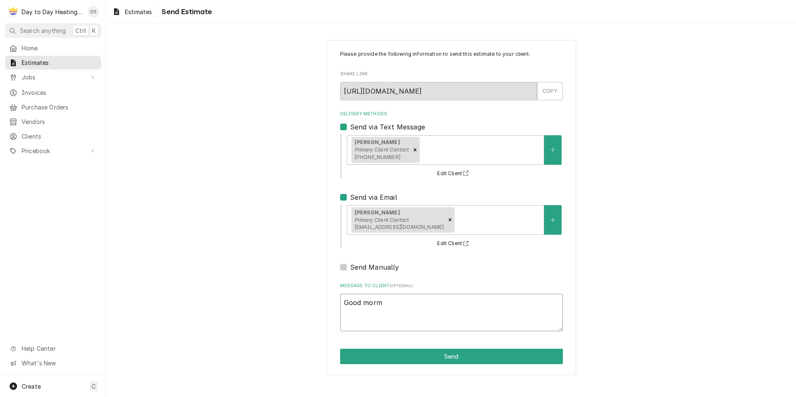
type textarea "Good mormi"
type textarea "x"
type textarea "Good mormin"
type textarea "x"
type textarea "Good morminm"
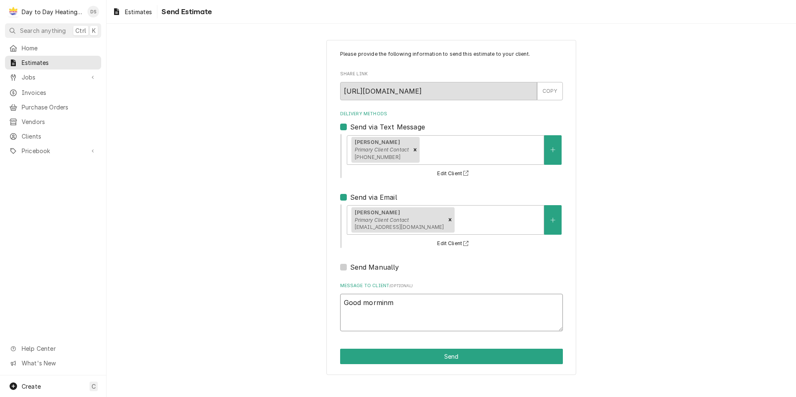
type textarea "x"
type textarea "Good morminmg"
type textarea "x"
type textarea "Good morminmg"
type textarea "x"
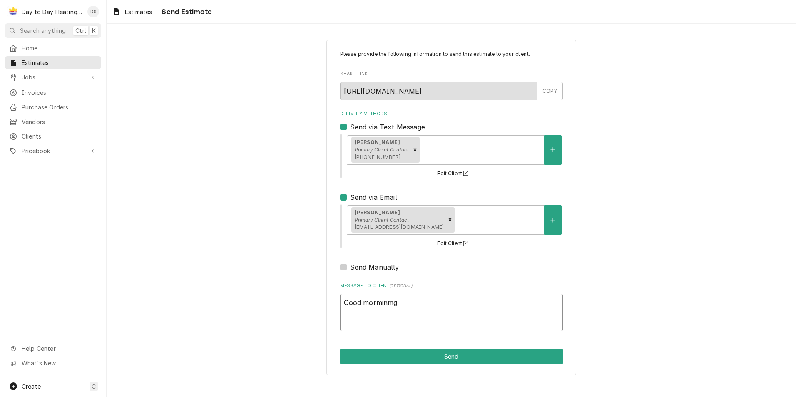
type textarea "Good morminmg"
type textarea "x"
type textarea "Good morminm"
type textarea "x"
type textarea "Good mormin"
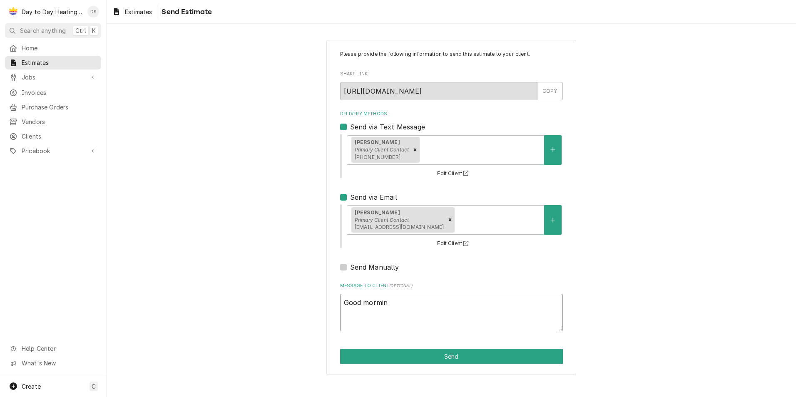
type textarea "x"
type textarea "Good mormi"
type textarea "x"
type textarea "Good morm"
type textarea "x"
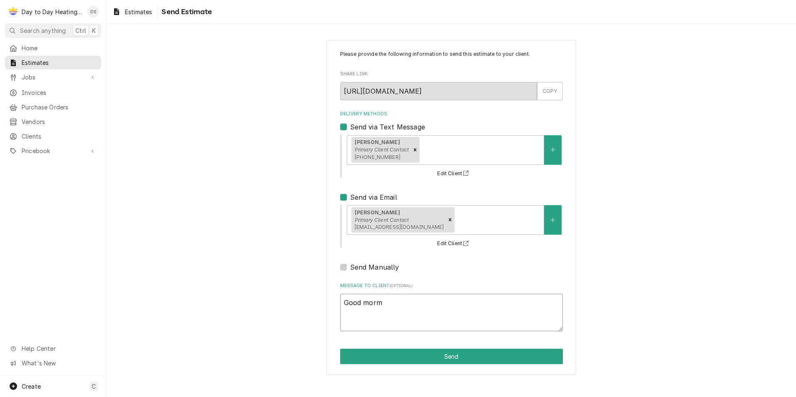
type textarea "Good mor"
type textarea "x"
type textarea "Good morn"
type textarea "x"
type textarea "Good morni"
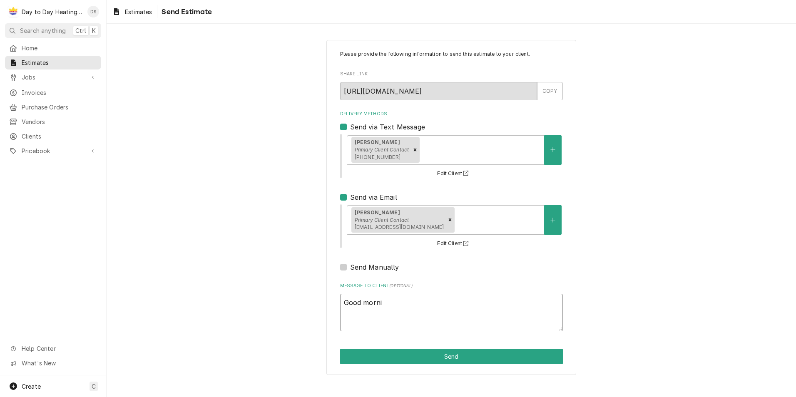
type textarea "x"
type textarea "Good mornin"
type textarea "x"
type textarea "Good morning"
type textarea "x"
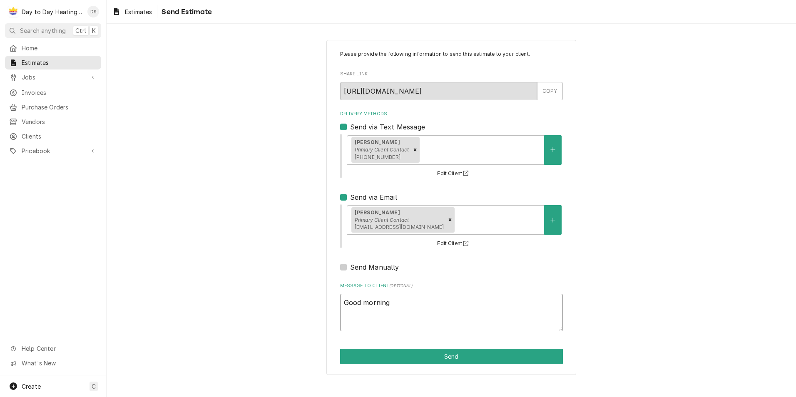
type textarea "Good morning"
type textarea "x"
type textarea "Good morning"
type textarea "x"
type textarea "Good morning,"
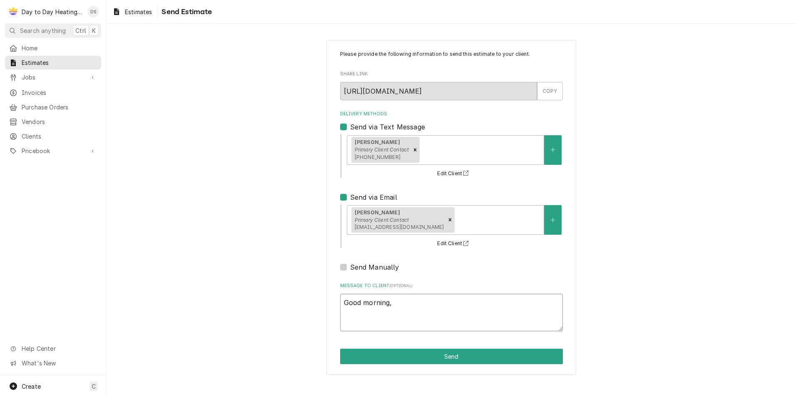
type textarea "x"
type textarea "Good morning,"
type textarea "x"
type textarea "Good morning, K"
type textarea "x"
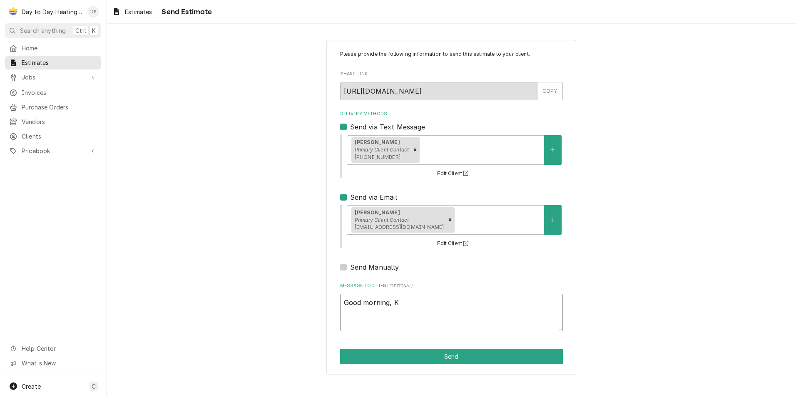
type textarea "Good morning, Ky"
type textarea "x"
type textarea "Good morning, Kyl"
type textarea "x"
type textarea "Good morning, Kyle"
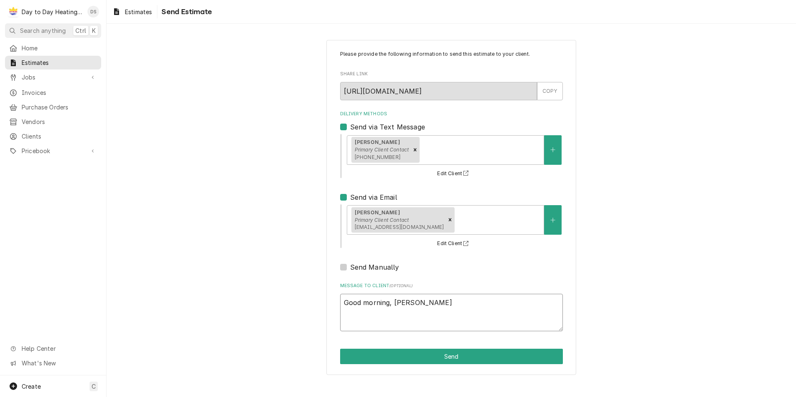
type textarea "x"
type textarea "Good morning, Kyle"
type textarea "x"
type textarea "Good morning, Kyle"
type textarea "x"
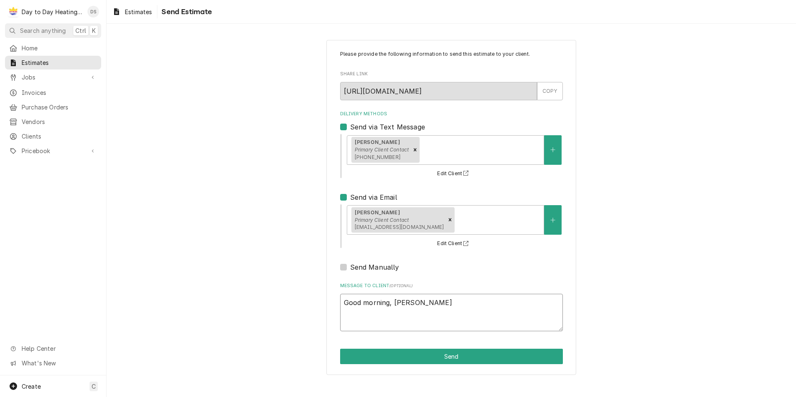
type textarea "Good morning, Kyle H"
type textarea "x"
type textarea "Good morning, Kyle He"
type textarea "x"
type textarea "Good morning, Kyle Her"
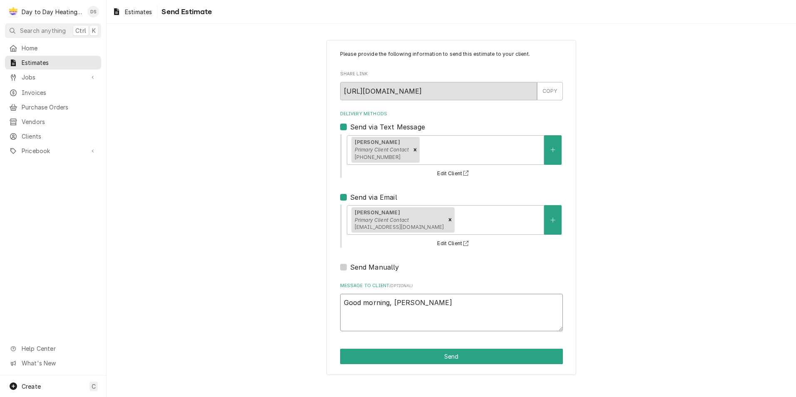
type textarea "x"
type textarea "Good morning, Kyle Here"
type textarea "x"
type textarea "Good morning, Kyle Here"
type textarea "x"
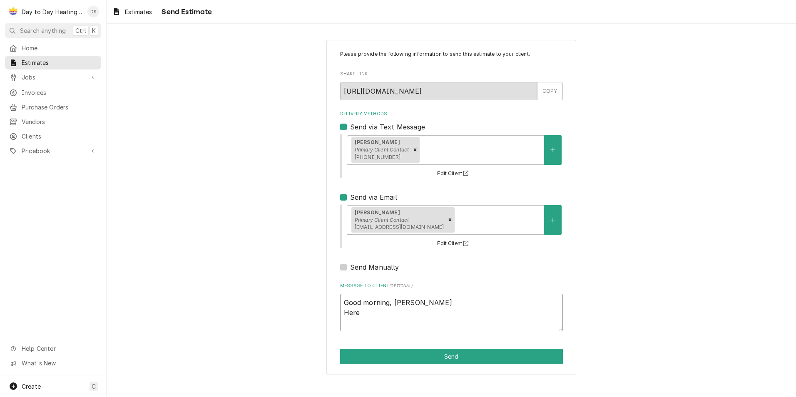
type textarea "Good morning, Kyle Here i"
type textarea "x"
type textarea "Good morning, Kyle Here is"
type textarea "x"
type textarea "Good morning, Kyle Here is"
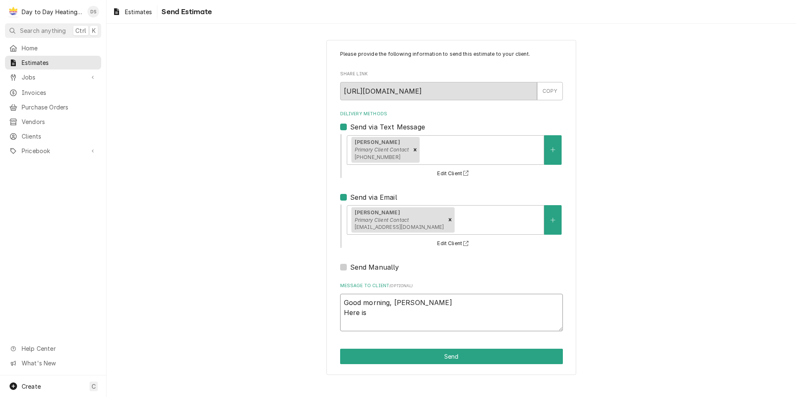
type textarea "x"
type textarea "Good morning, Kyle Here is t"
type textarea "x"
type textarea "Good morning, Kyle Here is th"
type textarea "x"
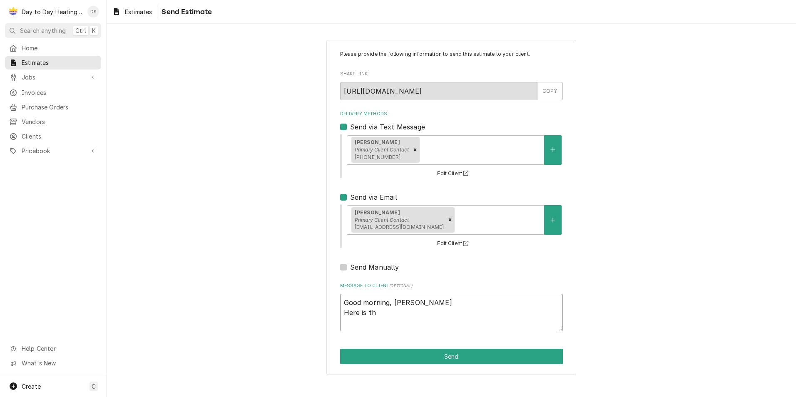
type textarea "Good morning, Kyle Here is the"
type textarea "x"
type textarea "Good morning, Kyle Here is the"
type textarea "x"
type textarea "Good morning, Kyle Here is the p"
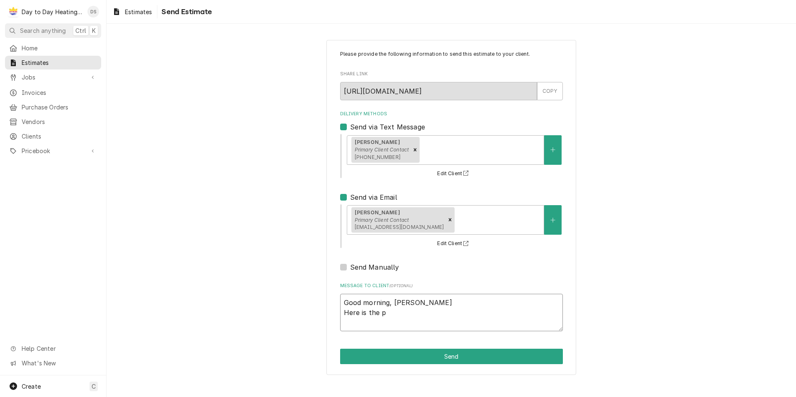
type textarea "x"
type textarea "Good morning, Kyle Here is the pr"
type textarea "x"
type textarea "Good morning, Kyle Here is the pro"
type textarea "x"
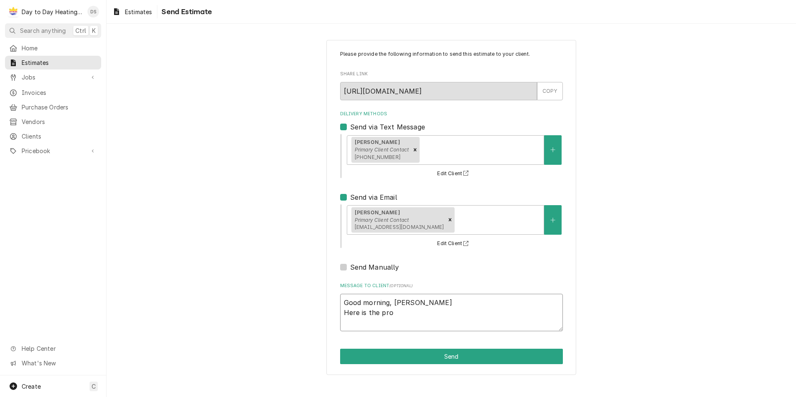
type textarea "Good morning, Kyle Here is the prop"
type textarea "x"
type textarea "Good morning, Kyle Here is the propo"
type textarea "x"
type textarea "Good morning, Kyle Here is the propos"
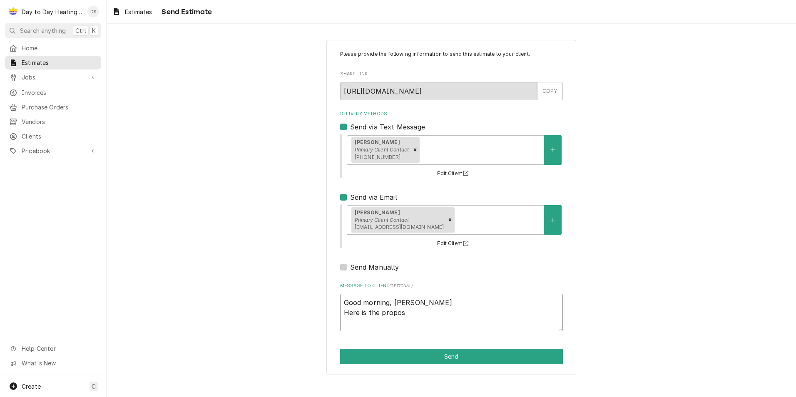
type textarea "x"
type textarea "Good morning, Kyle Here is the proposl"
type textarea "x"
type textarea "Good morning, Kyle Here is the proposla"
type textarea "x"
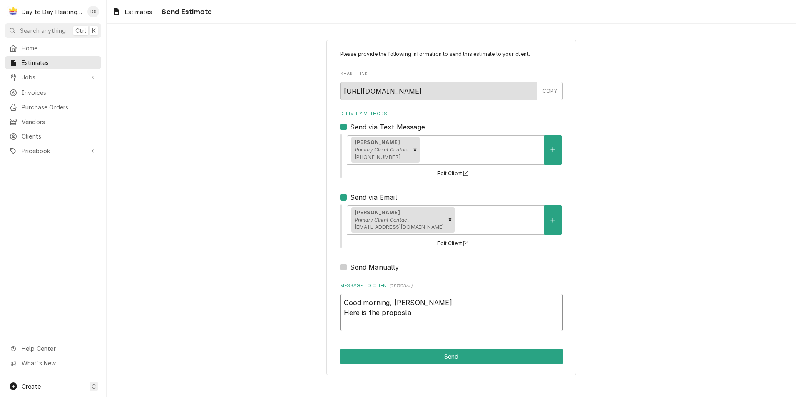
type textarea "Good morning, Kyle Here is the proposla"
type textarea "x"
type textarea "Good morning, Kyle Here is the proposla"
type textarea "x"
type textarea "Good morning, Kyle Here is the proposl"
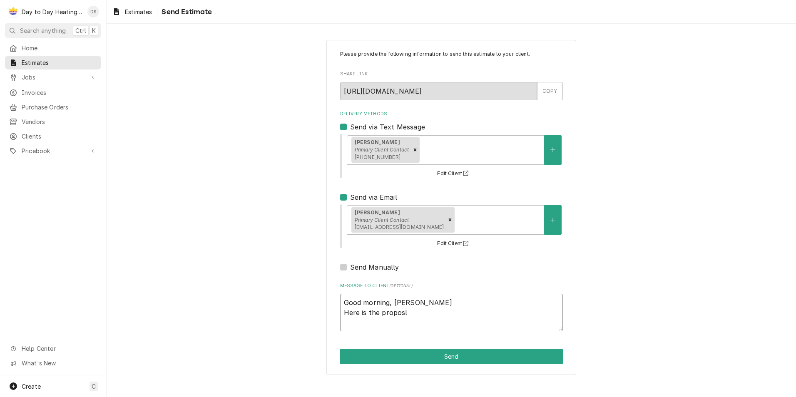
type textarea "x"
type textarea "Good morning, Kyle Here is the propos"
type textarea "x"
type textarea "Good morning, Kyle Here is the proposa"
type textarea "x"
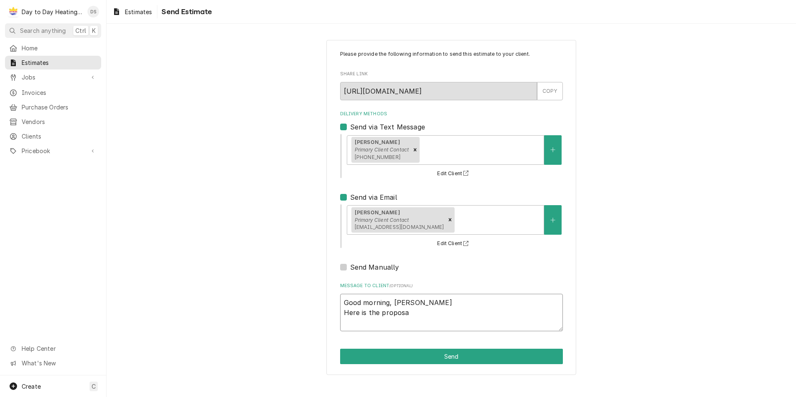
type textarea "Good morning, Kyle Here is the proposal"
type textarea "x"
type textarea "Good morning, Kyle Here is the proposal"
type textarea "x"
type textarea "Good morning, Kyle Here is the proposal f"
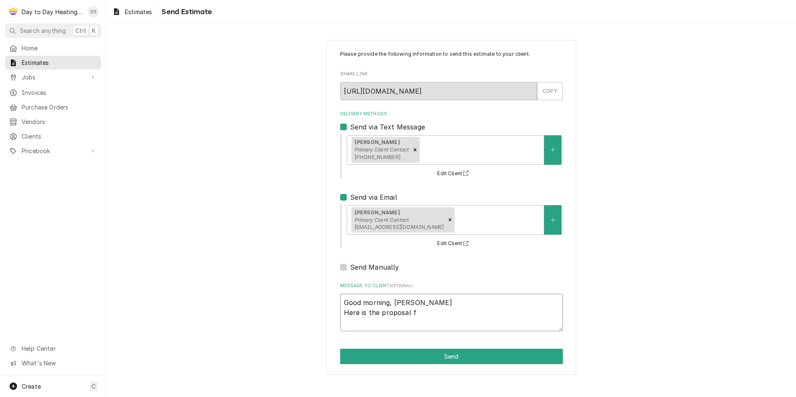
type textarea "x"
type textarea "Good morning, Kyle Here is the proposal fo"
type textarea "x"
type textarea "Good morning, Kyle Here is the proposal for"
type textarea "x"
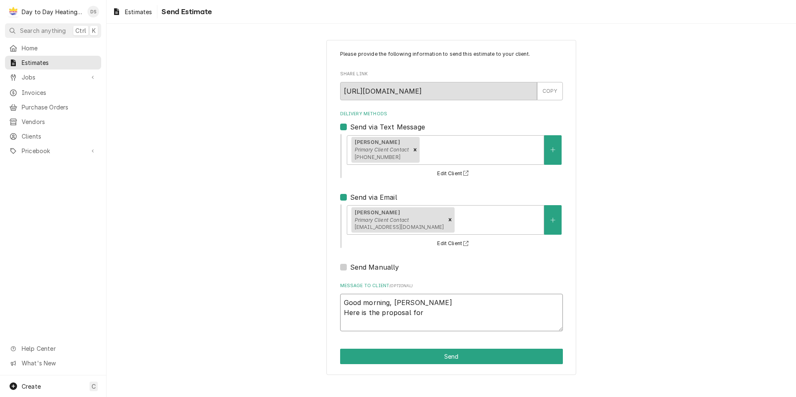
type textarea "Good morning, Kyle Here is the proposal for"
type textarea "x"
type textarea "Good morning, Kyle Here is the proposal for t"
type textarea "x"
type textarea "Good morning, Kyle Here is the proposal for th"
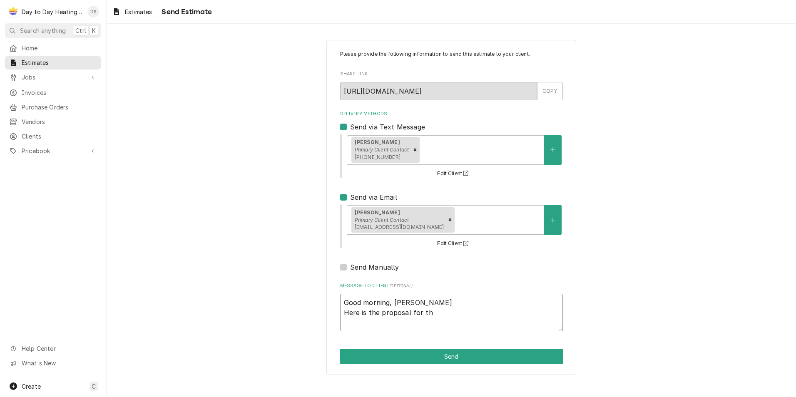
type textarea "x"
type textarea "Good morning, Kyle Here is the proposal for the"
type textarea "x"
type textarea "Good morning, Kyle Here is the proposal for the"
type textarea "x"
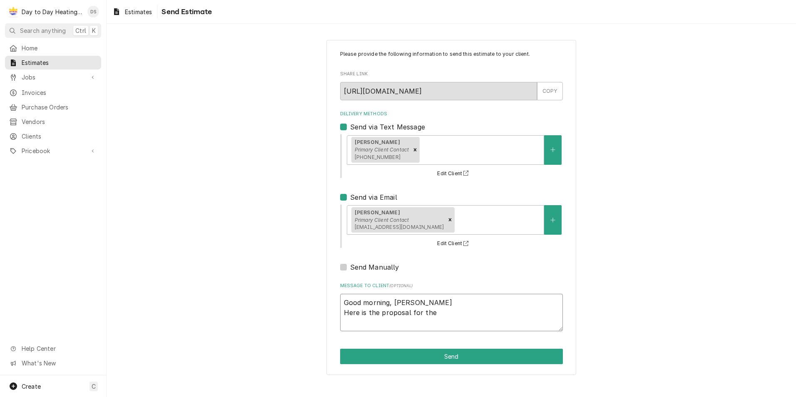
type textarea "Good morning, Kyle Here is the proposal for the c"
type textarea "x"
type textarea "Good morning, Kyle Here is the proposal for the ch"
type textarea "x"
type textarea "Good morning, Kyle Here is the proposal for the chn"
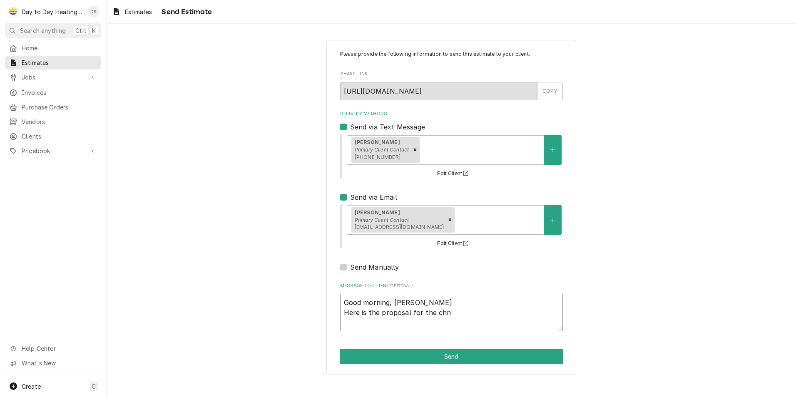
type textarea "x"
type textarea "Good morning, Kyle Here is the proposal for the chna"
type textarea "x"
type textarea "Good morning, Kyle Here is the proposal for the chnag"
type textarea "x"
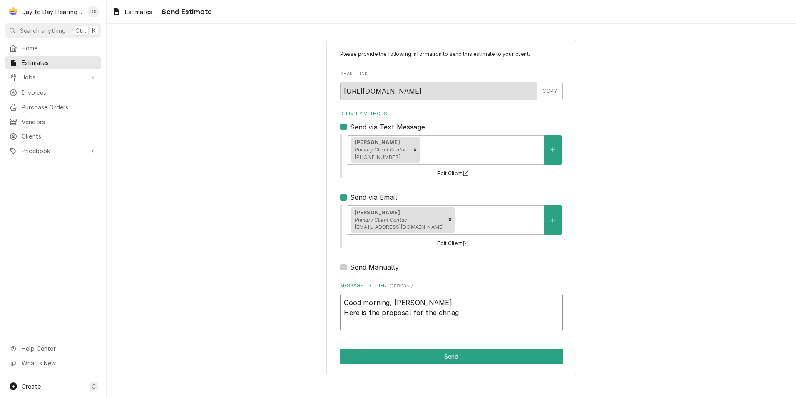
type textarea "Good morning, Kyle Here is the proposal for the chnage"
type textarea "x"
type textarea "Good morning, Kyle Here is the proposal for the chnage"
type textarea "x"
type textarea "Good morning, Kyle Here is the proposal for the chnage o"
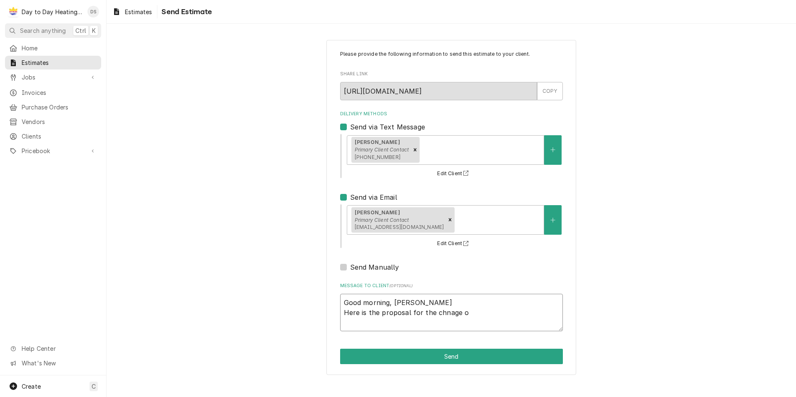
type textarea "x"
type textarea "Good morning, Kyle Here is the proposal for the chnage ou"
type textarea "x"
type textarea "Good morning, Kyle Here is the proposal for the chnage out"
type textarea "x"
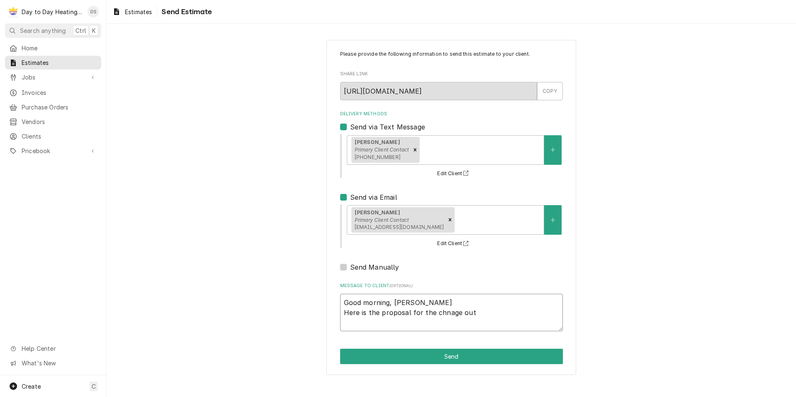
type textarea "Good morning, Kyle Here is the proposal for the chnage out"
type textarea "x"
type textarea "Good morning, Kyle Here is the proposal for the chnage out"
type textarea "x"
type textarea "Good morning, Kyle Here is the proposal for the chnage ou"
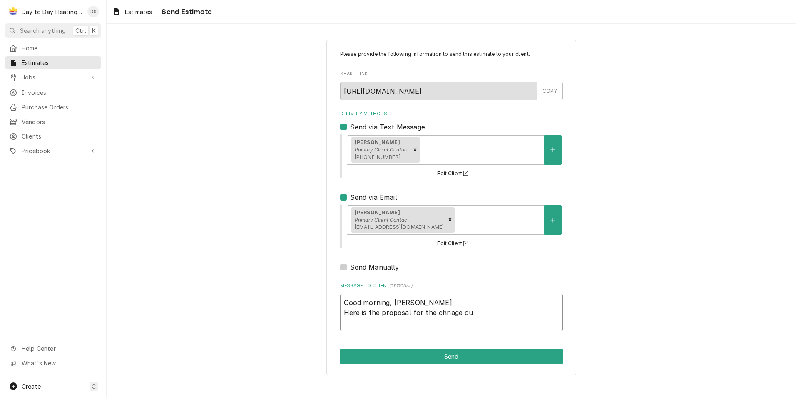
type textarea "x"
type textarea "Good morning, Kyle Here is the proposal for the chnage o"
type textarea "x"
type textarea "Good morning, Kyle Here is the proposal for the chnage"
type textarea "x"
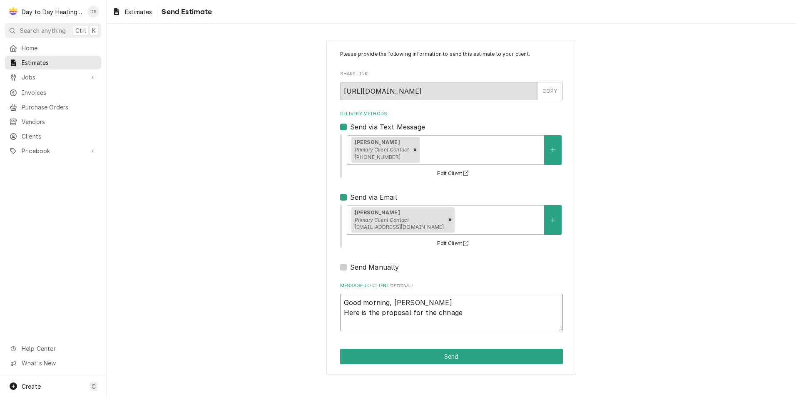
type textarea "Good morning, Kyle Here is the proposal for the chnage"
type textarea "x"
type textarea "Good morning, Kyle Here is the proposal for the chnag"
type textarea "x"
type textarea "Good morning, Kyle Here is the proposal for the chna"
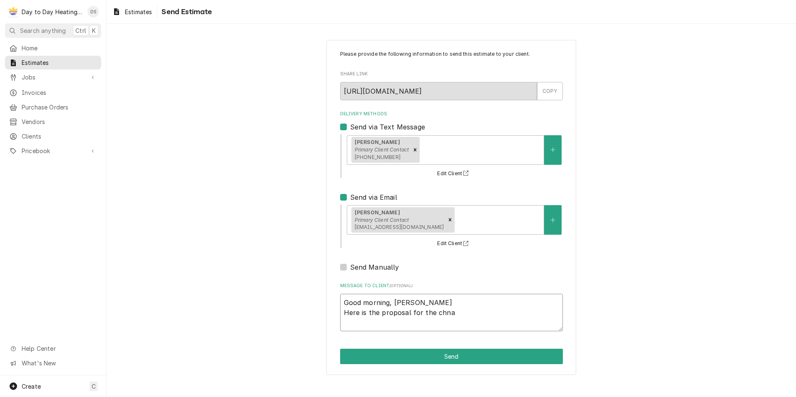
type textarea "x"
type textarea "Good morning, Kyle Here is the proposal for the chn"
type textarea "x"
type textarea "Good morning, Kyle Here is the proposal for the ch"
type textarea "x"
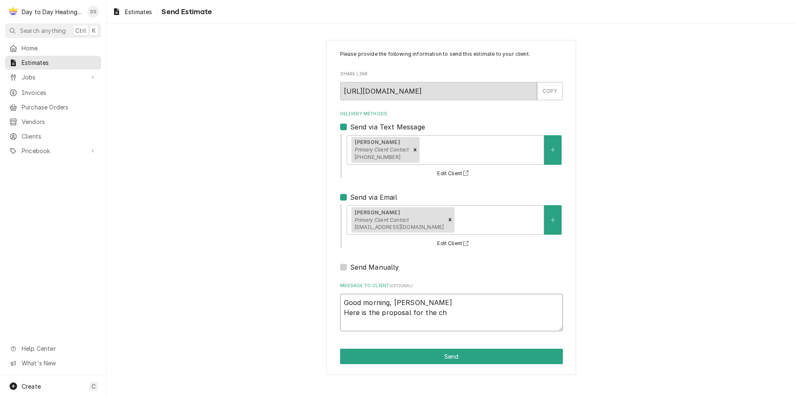
type textarea "Good morning, Kyle Here is the proposal for the cha"
type textarea "x"
type textarea "Good morning, Kyle Here is the proposal for the chan"
type textarea "x"
type textarea "Good morning, Kyle Here is the proposal for the chang"
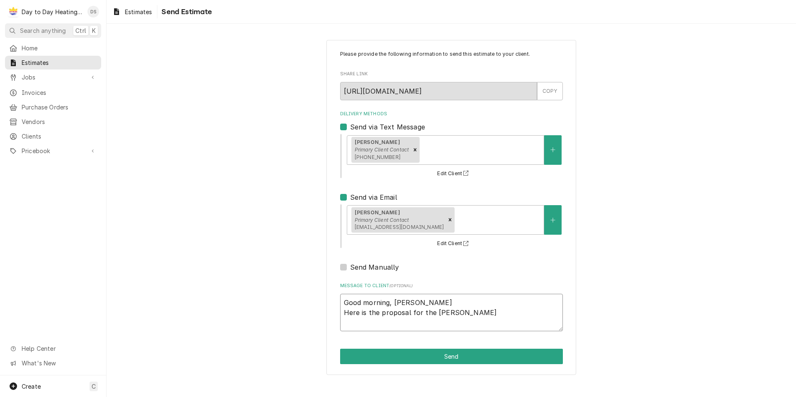
type textarea "x"
type textarea "Good morning, Kyle Here is the proposal for the change"
type textarea "x"
type textarea "Good morning, Kyle Here is the proposal for the change"
type textarea "x"
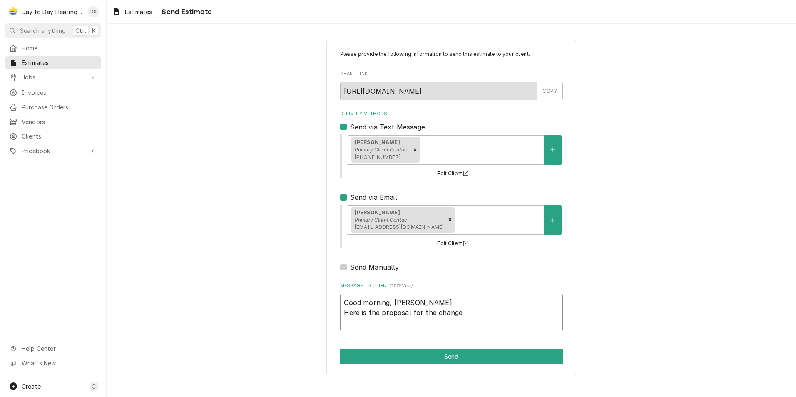
type textarea "Good morning, Kyle Here is the proposal for the change o"
type textarea "x"
type textarea "Good morning, Kyle Here is the proposal for the change ou"
type textarea "x"
type textarea "Good morning, Kyle Here is the proposal for the change out"
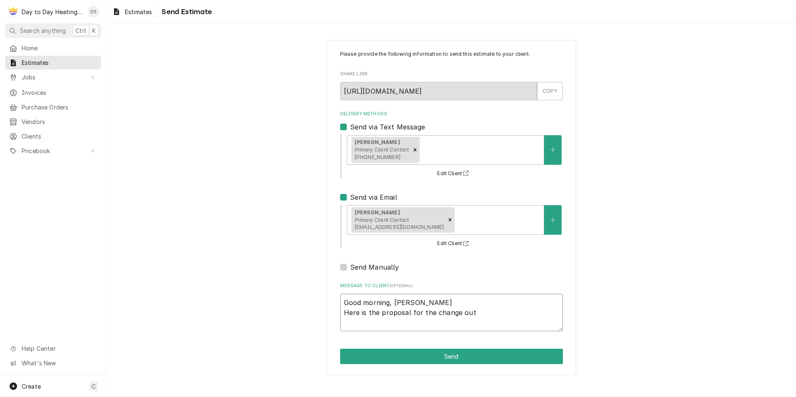
type textarea "x"
type textarea "Good morning, Kyle Here is the proposal for the change out"
type textarea "x"
type textarea "Good morning, Kyle Here is the proposal for the change out o"
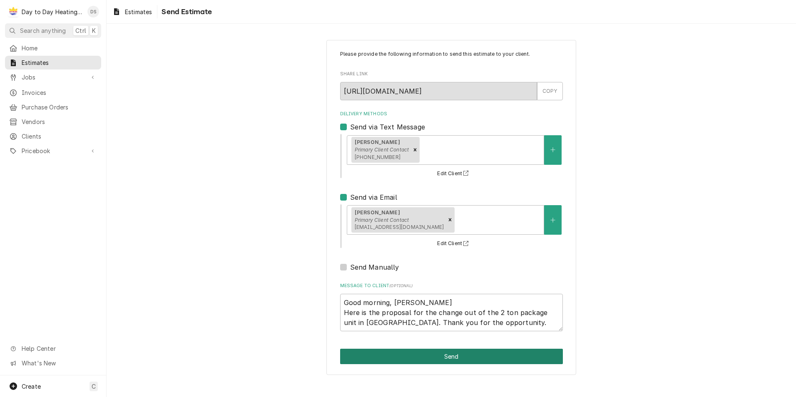
click at [444, 352] on button "Send" at bounding box center [451, 356] width 223 height 15
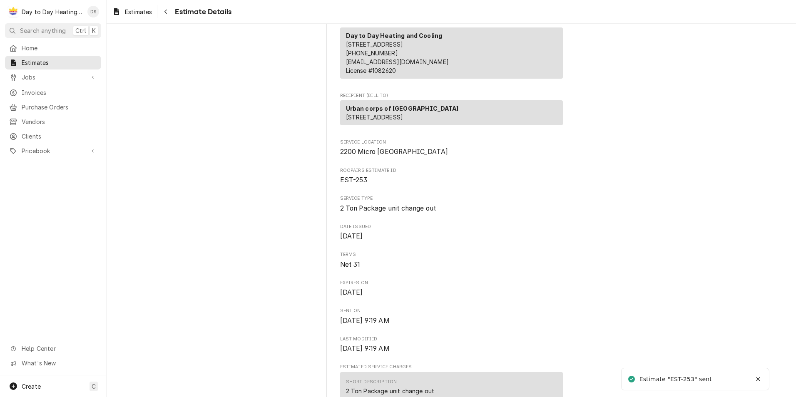
scroll to position [83, 0]
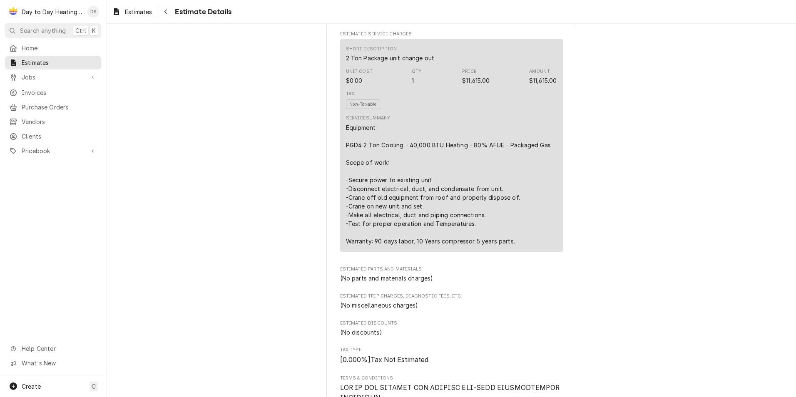
scroll to position [417, 0]
